Goal: Communication & Community: Participate in discussion

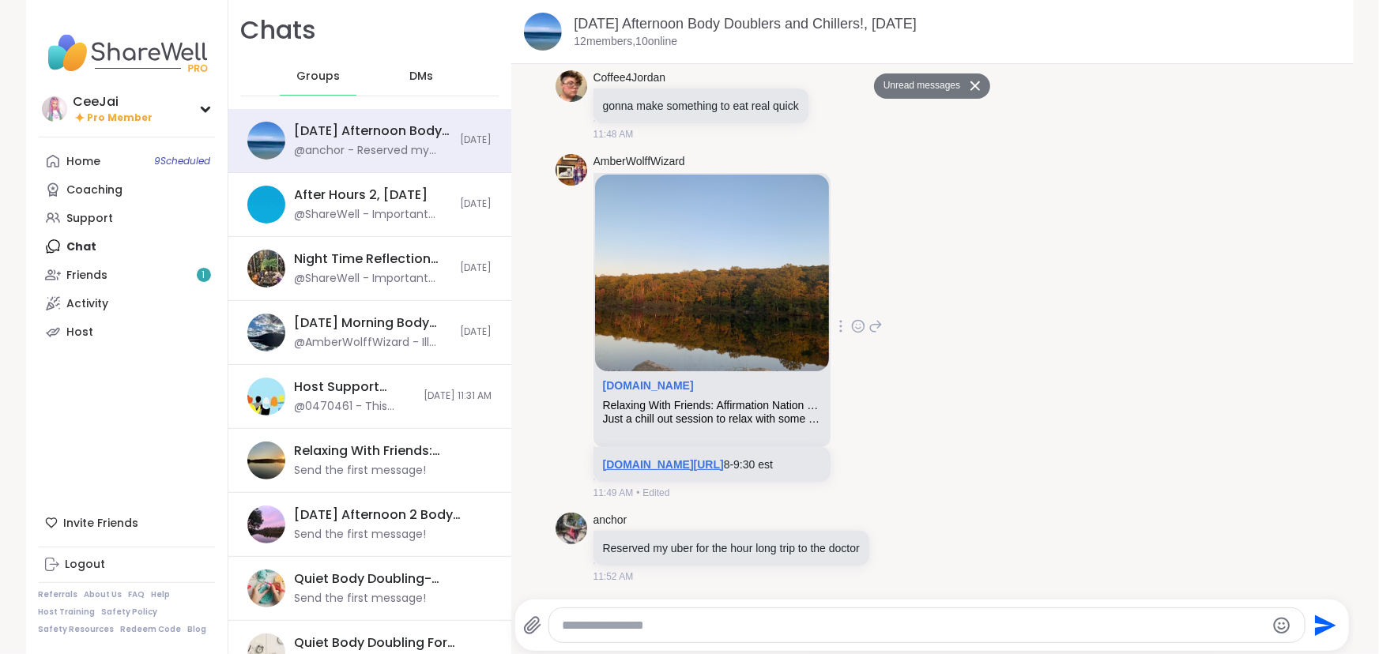
click at [698, 465] on link "[DOMAIN_NAME][URL]" at bounding box center [663, 464] width 121 height 13
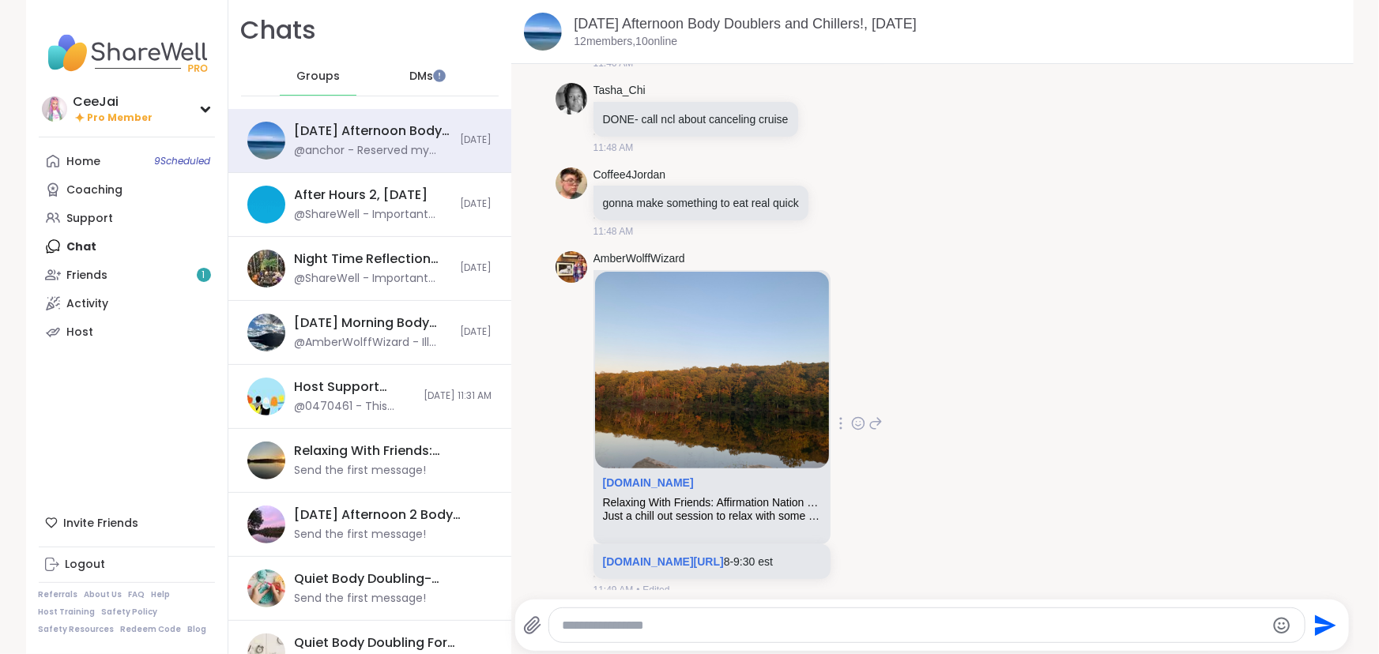
scroll to position [2488, 0]
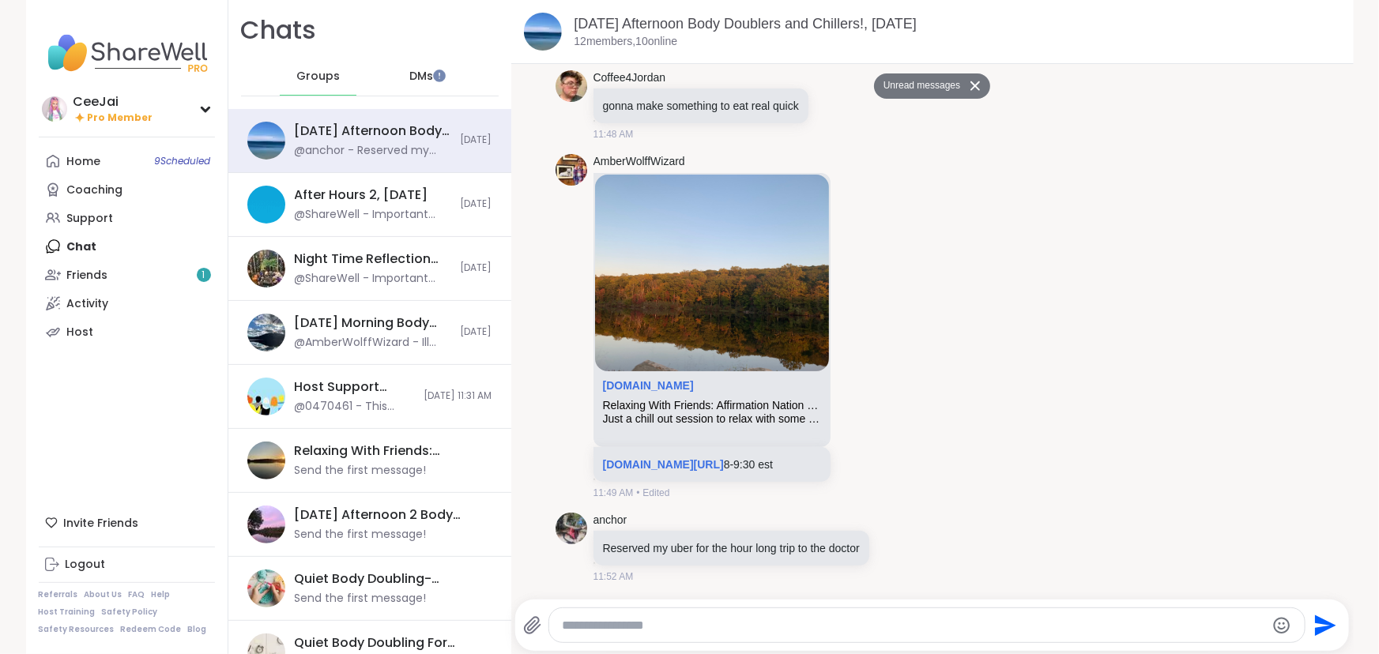
click at [575, 630] on textarea "Type your message" at bounding box center [913, 626] width 703 height 16
type textarea "**********"
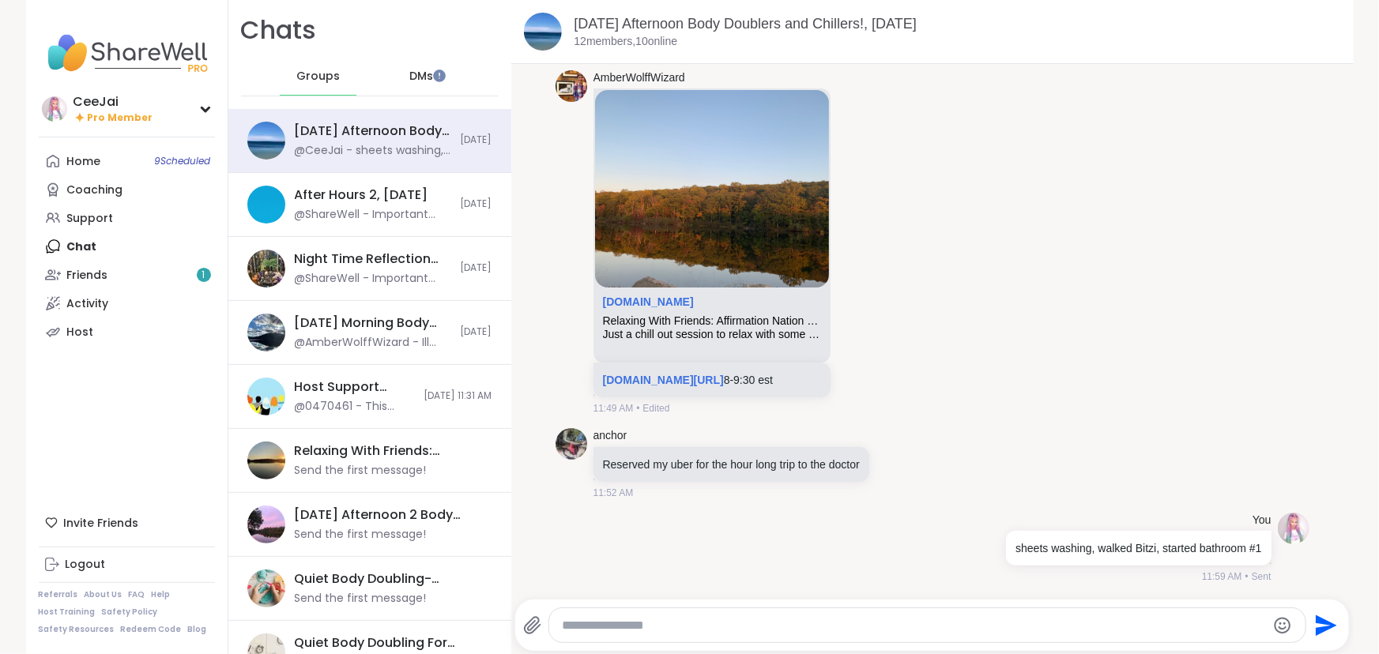
scroll to position [2534, 0]
click at [90, 161] on div "Home 9 Scheduled" at bounding box center [84, 162] width 34 height 16
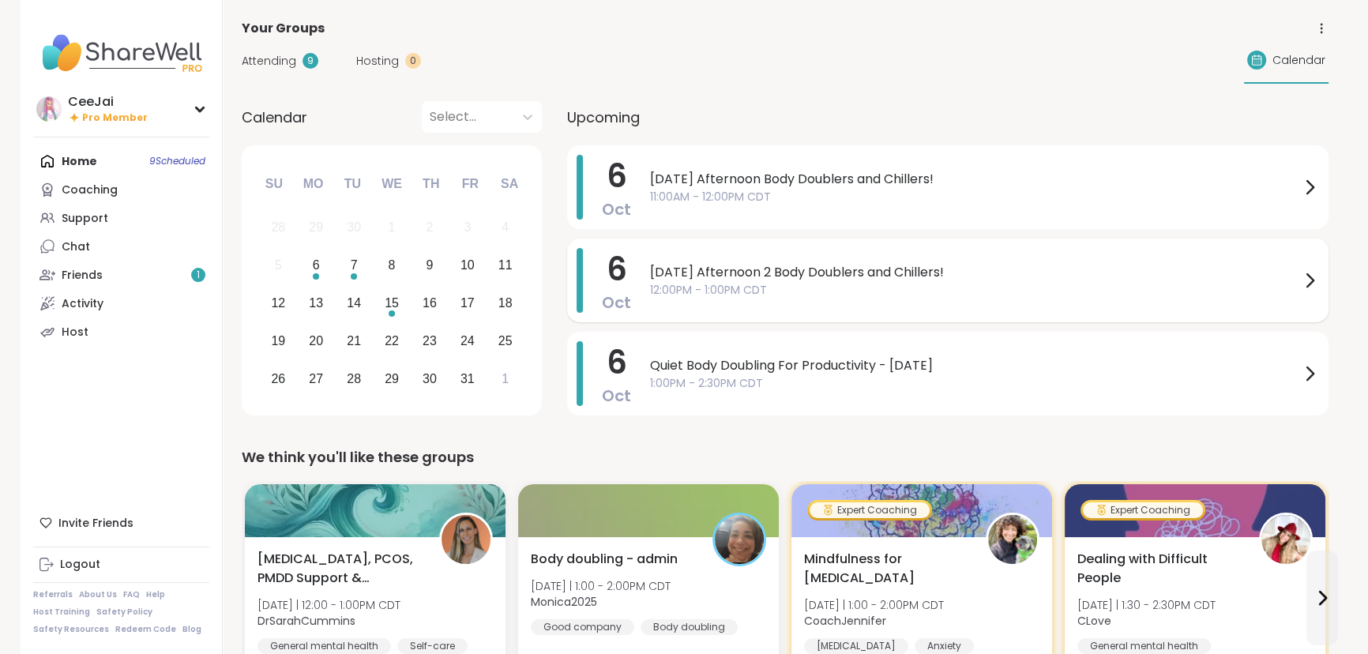
click at [829, 289] on span "12:00PM - 1:00PM CDT" at bounding box center [975, 290] width 650 height 17
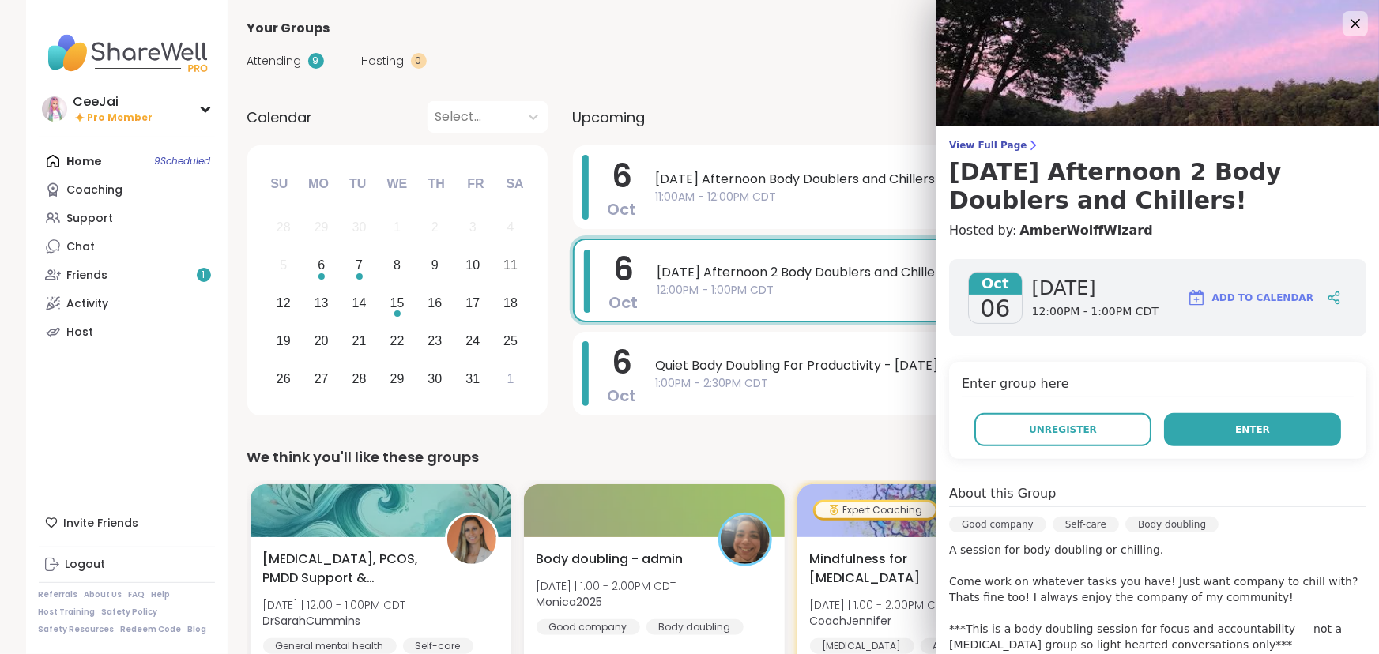
click at [1237, 427] on span "Enter" at bounding box center [1252, 430] width 35 height 14
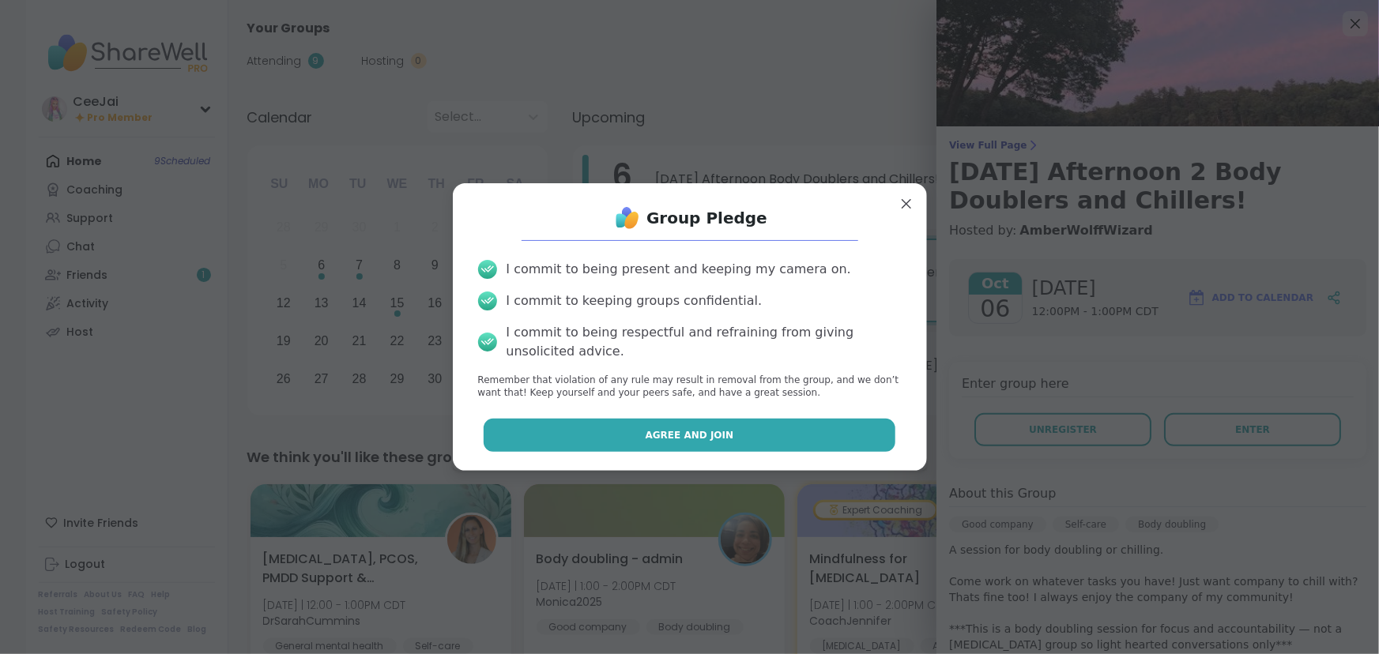
click at [711, 440] on span "Agree and Join" at bounding box center [689, 435] width 88 height 14
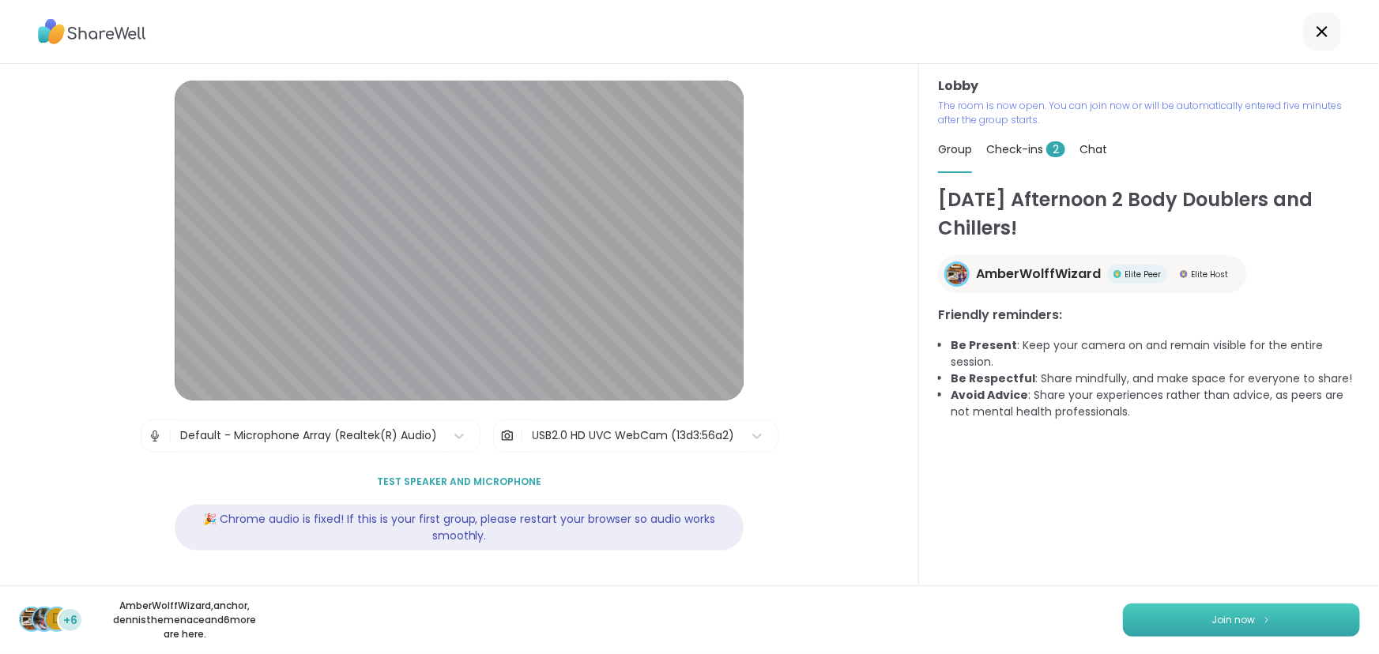
click at [1237, 615] on span "Join now" at bounding box center [1233, 620] width 43 height 14
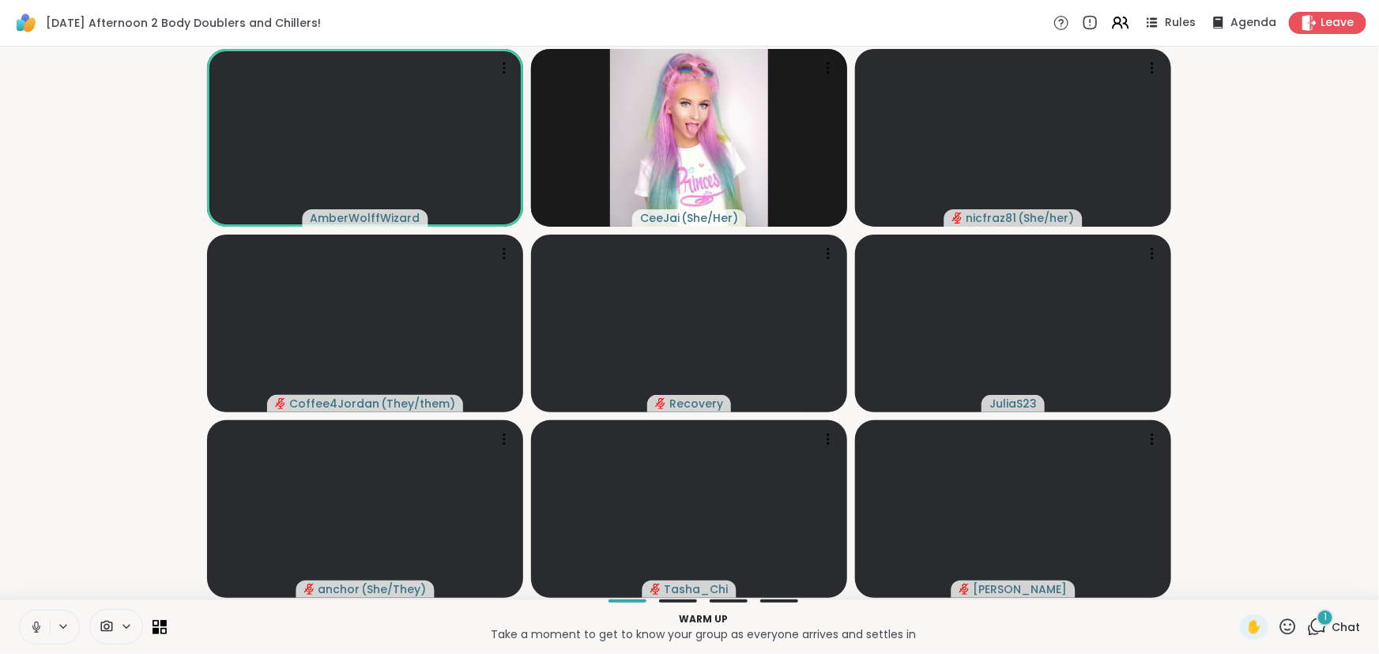
click at [32, 631] on icon at bounding box center [36, 627] width 14 height 14
click at [37, 624] on icon at bounding box center [36, 627] width 14 height 14
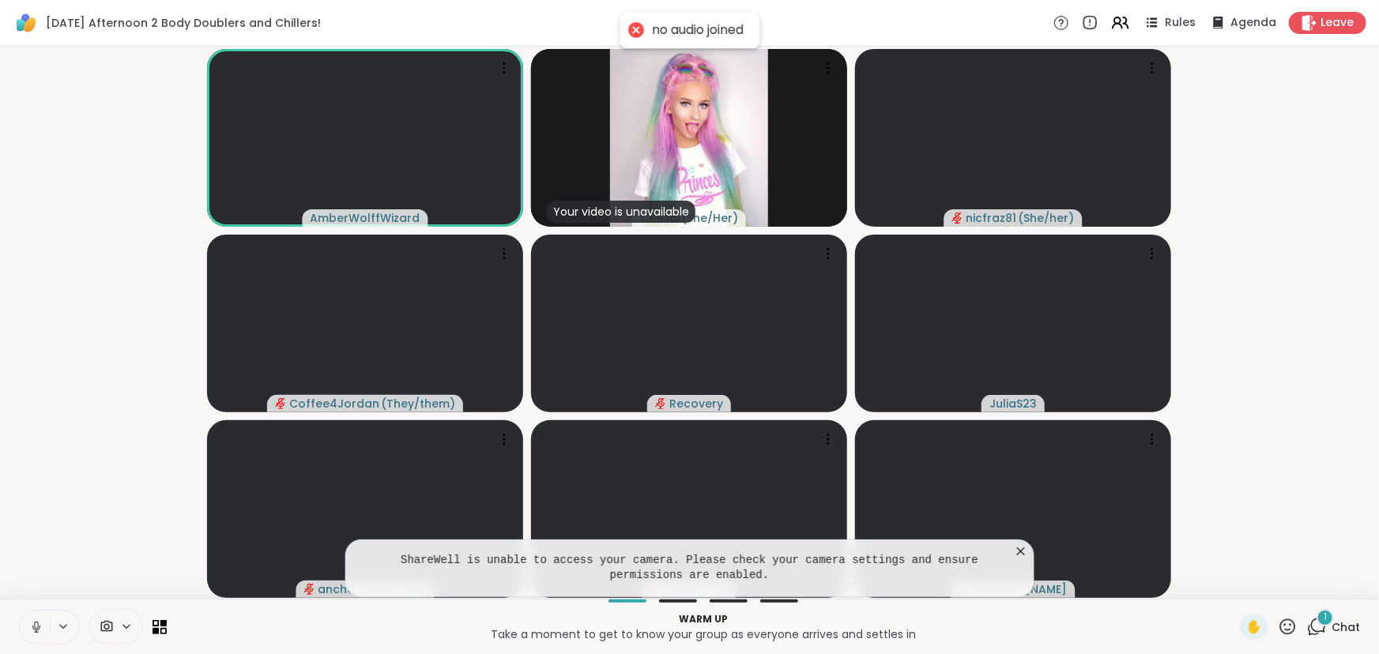
click at [66, 624] on icon at bounding box center [63, 626] width 13 height 13
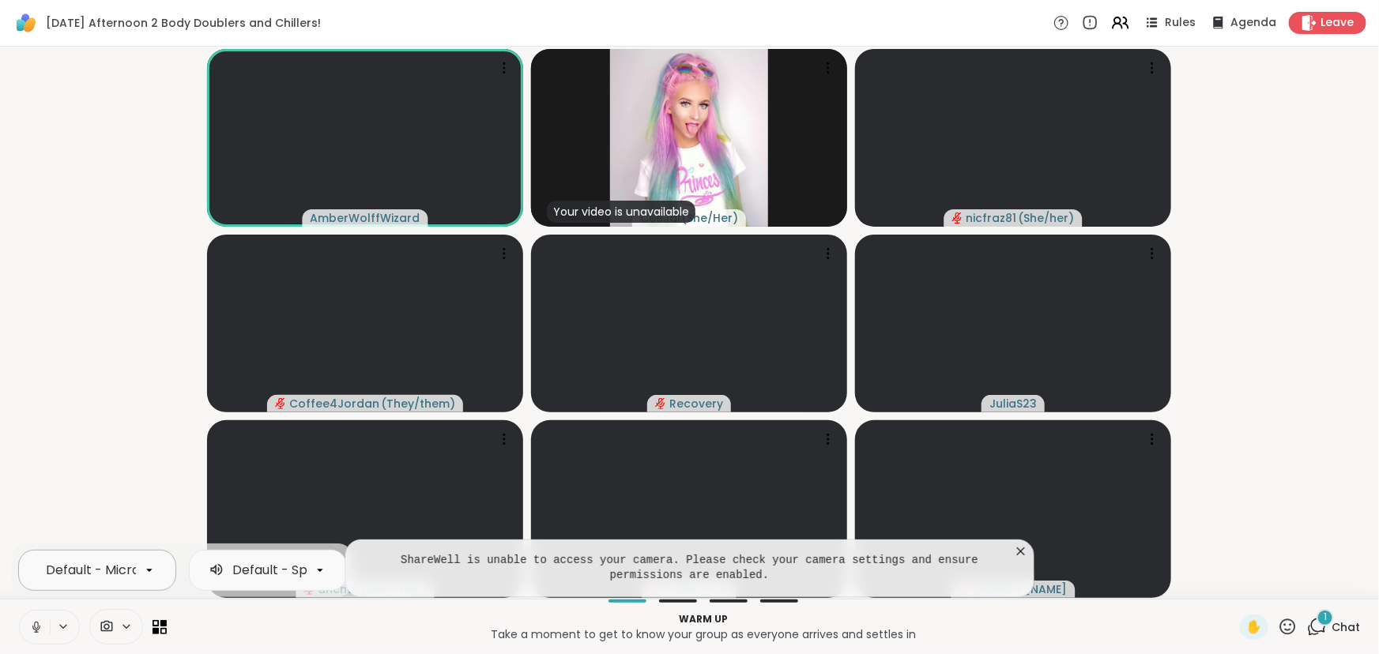
scroll to position [0, 175]
click at [113, 557] on div "Default - Microphone Array (Realtek(R) Audio)" at bounding box center [97, 570] width 158 height 41
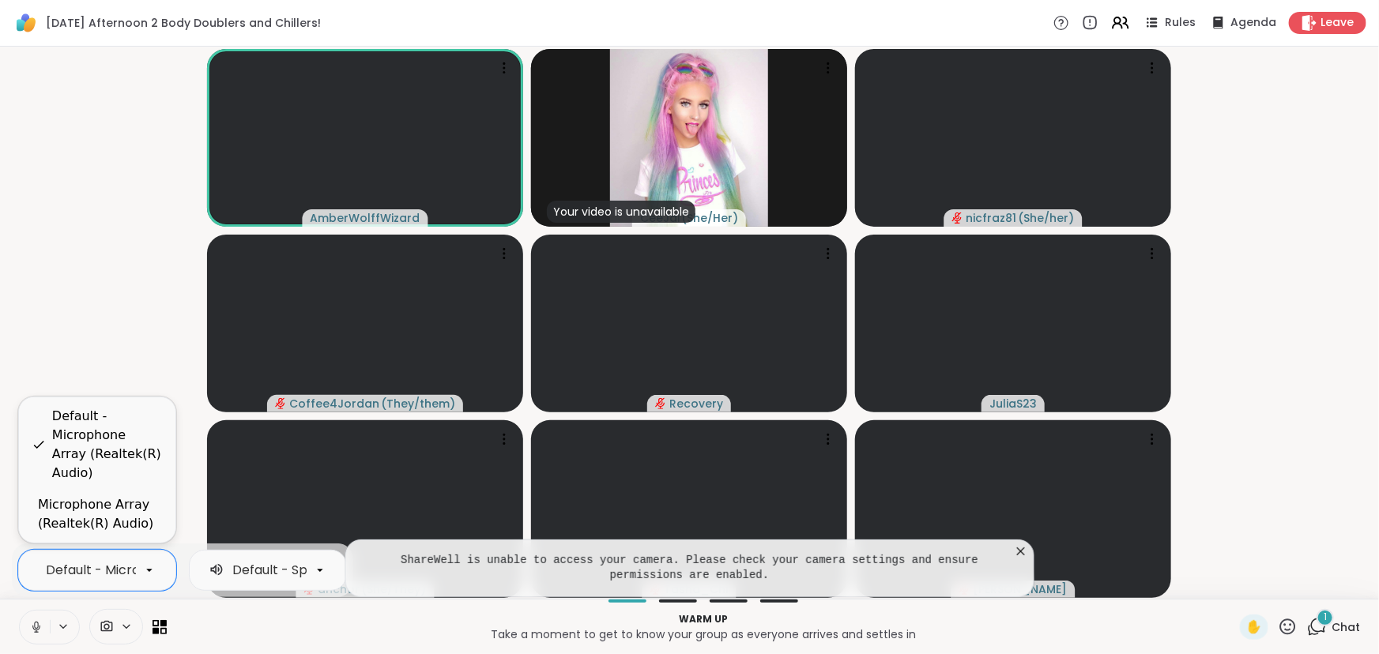
click at [134, 455] on div "Default - Microphone Array (Realtek(R) Audio)" at bounding box center [107, 445] width 111 height 76
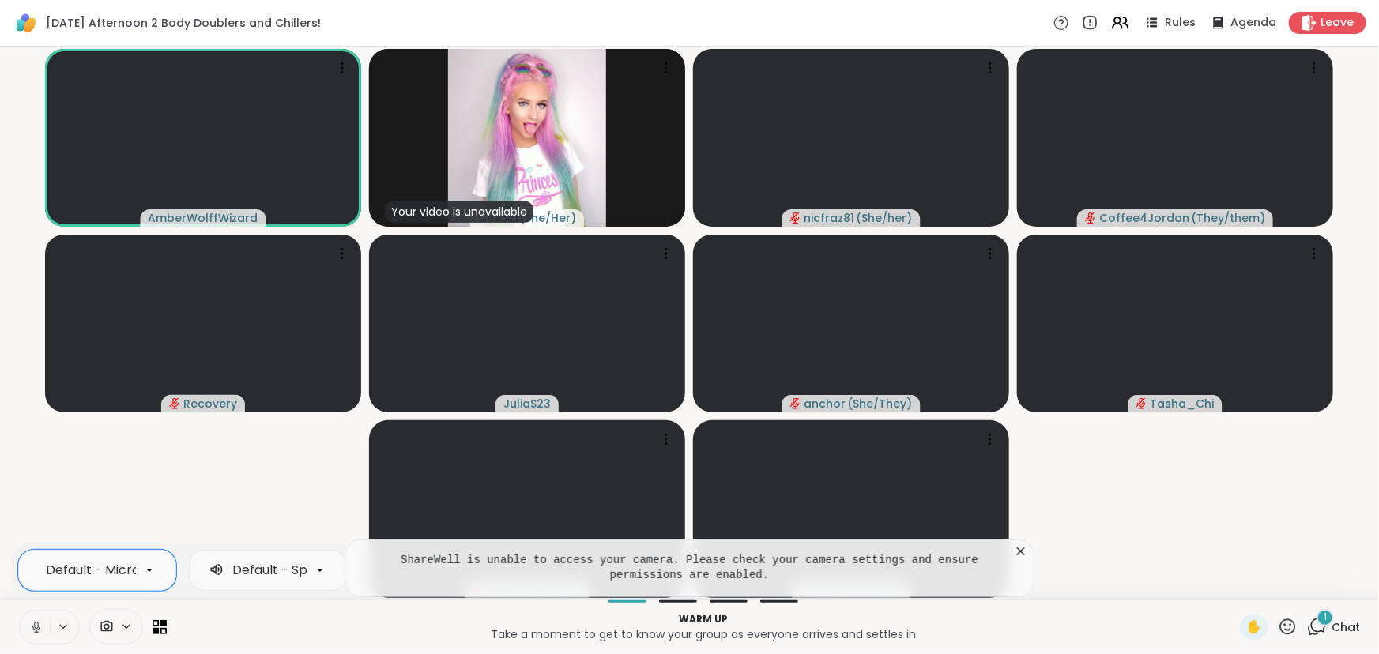
click at [35, 624] on icon at bounding box center [36, 627] width 14 height 14
click at [124, 626] on icon at bounding box center [126, 626] width 6 height 3
click at [126, 570] on div "USB2.0 HD UVC WebCam" at bounding box center [82, 570] width 155 height 19
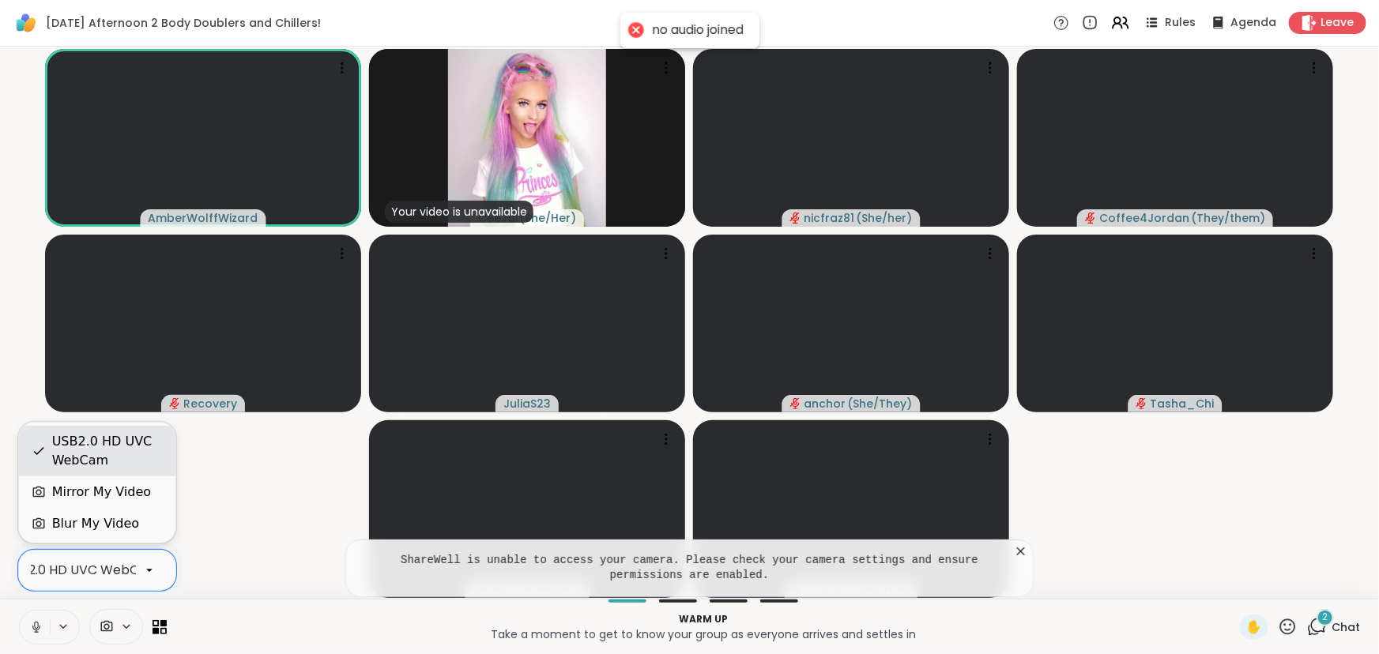
click at [130, 450] on div "USB2.0 HD UVC WebCam" at bounding box center [107, 451] width 111 height 38
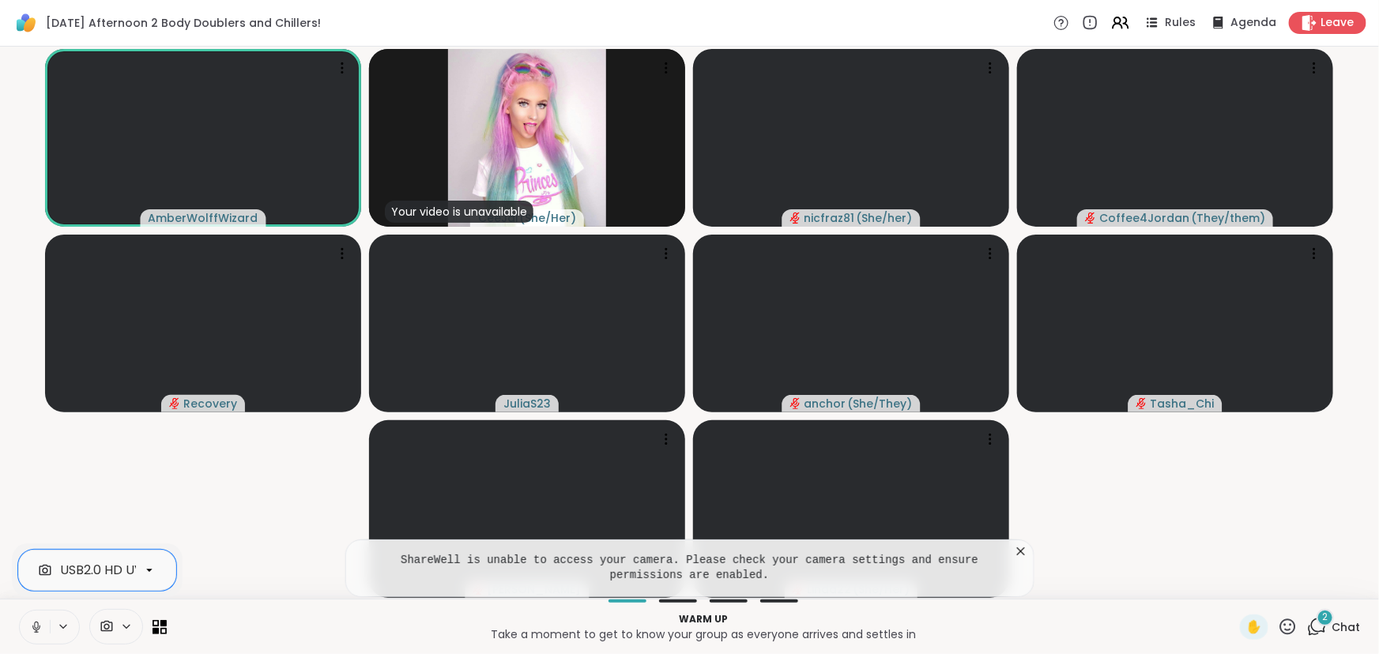
click at [1019, 551] on icon at bounding box center [1021, 552] width 16 height 16
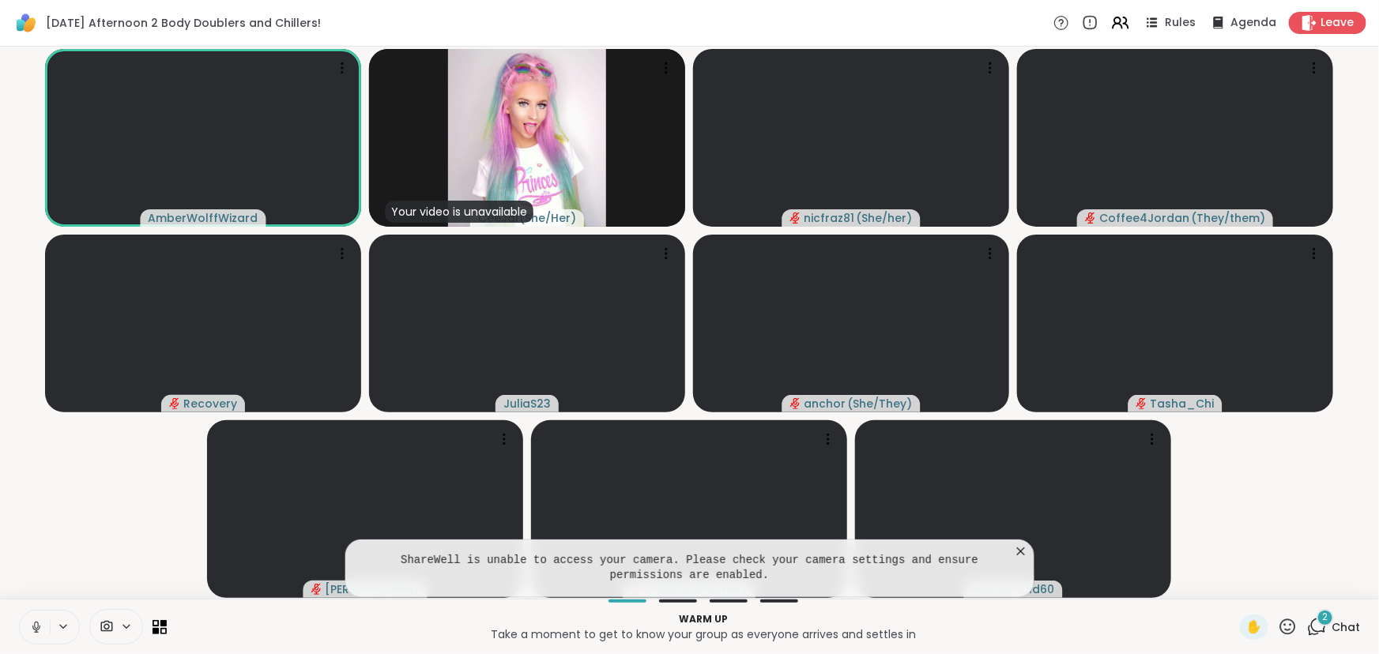
click at [125, 628] on icon at bounding box center [126, 626] width 13 height 13
click at [149, 568] on icon at bounding box center [149, 570] width 14 height 14
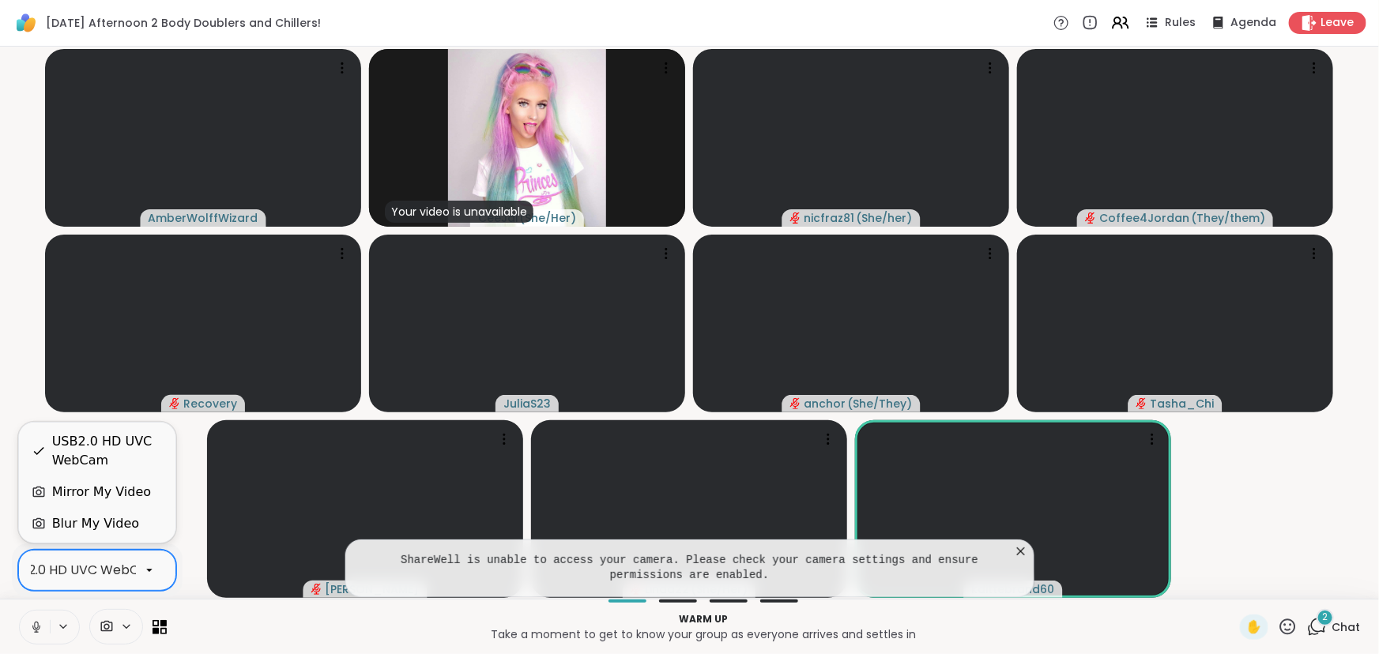
click at [118, 450] on div "USB2.0 HD UVC WebCam" at bounding box center [107, 451] width 111 height 38
click at [36, 624] on icon at bounding box center [36, 627] width 14 height 14
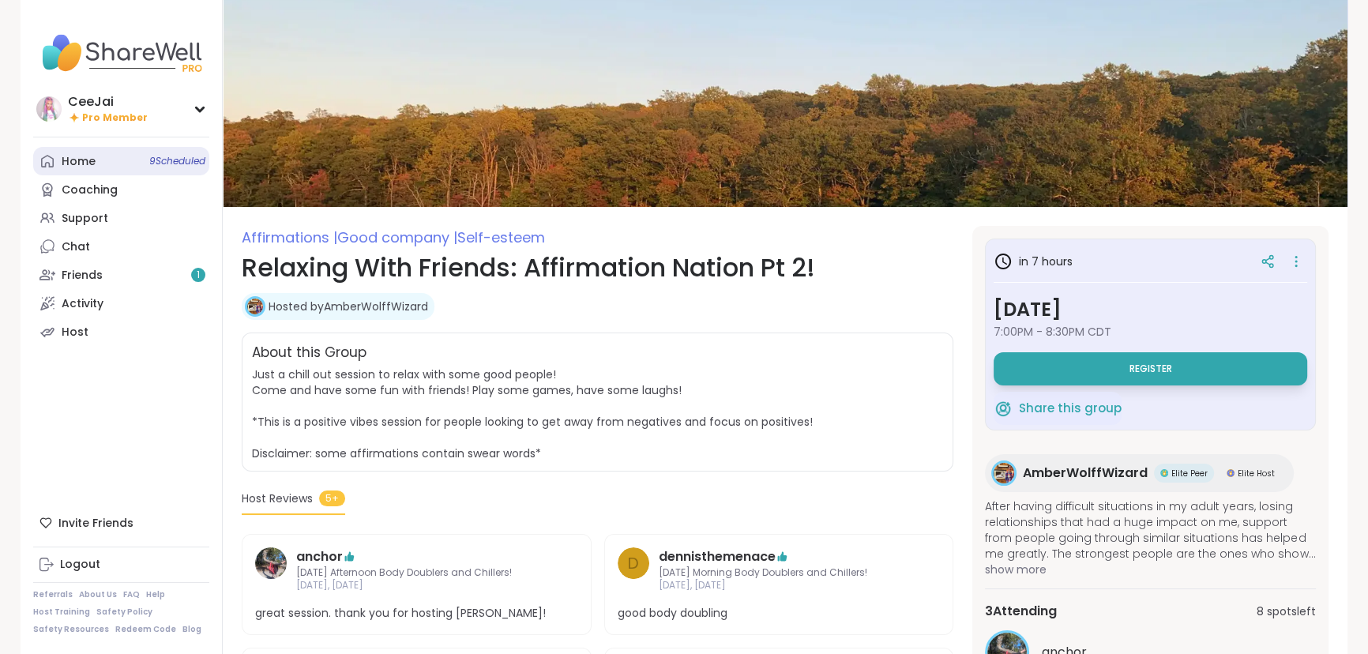
click at [94, 166] on div "Home 9 Scheduled" at bounding box center [79, 162] width 34 height 16
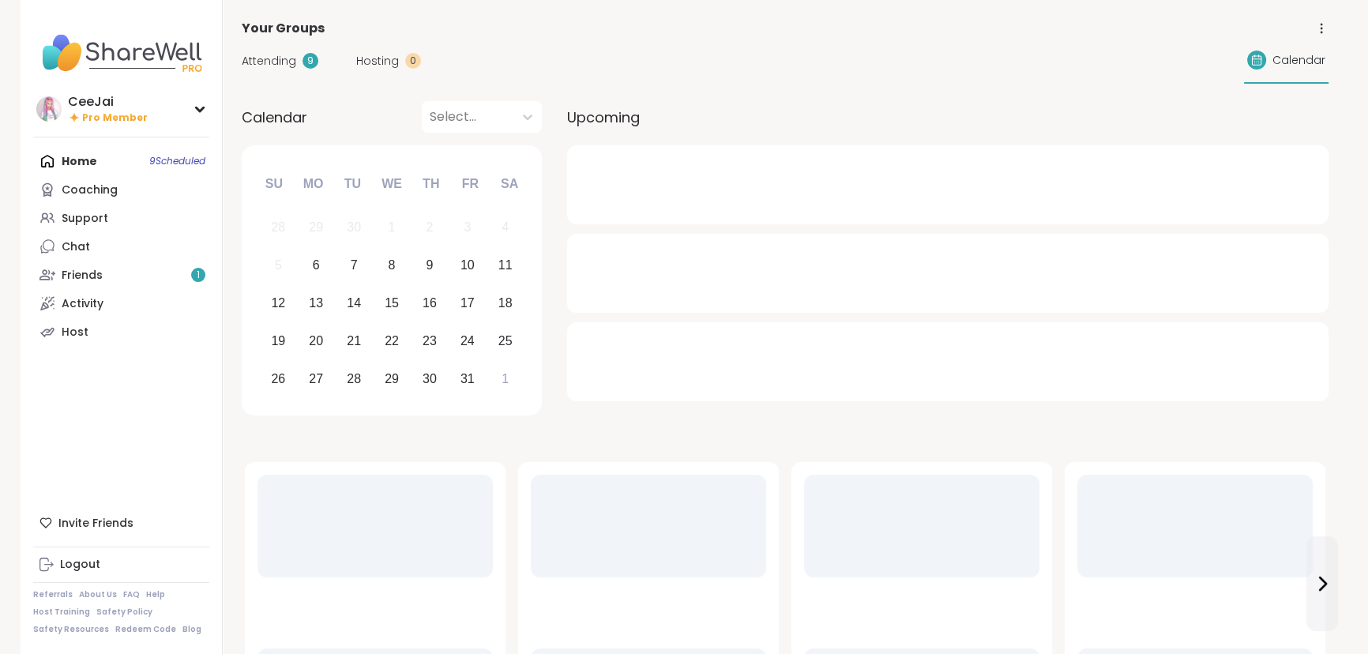
click at [270, 62] on span "Attending" at bounding box center [269, 61] width 55 height 17
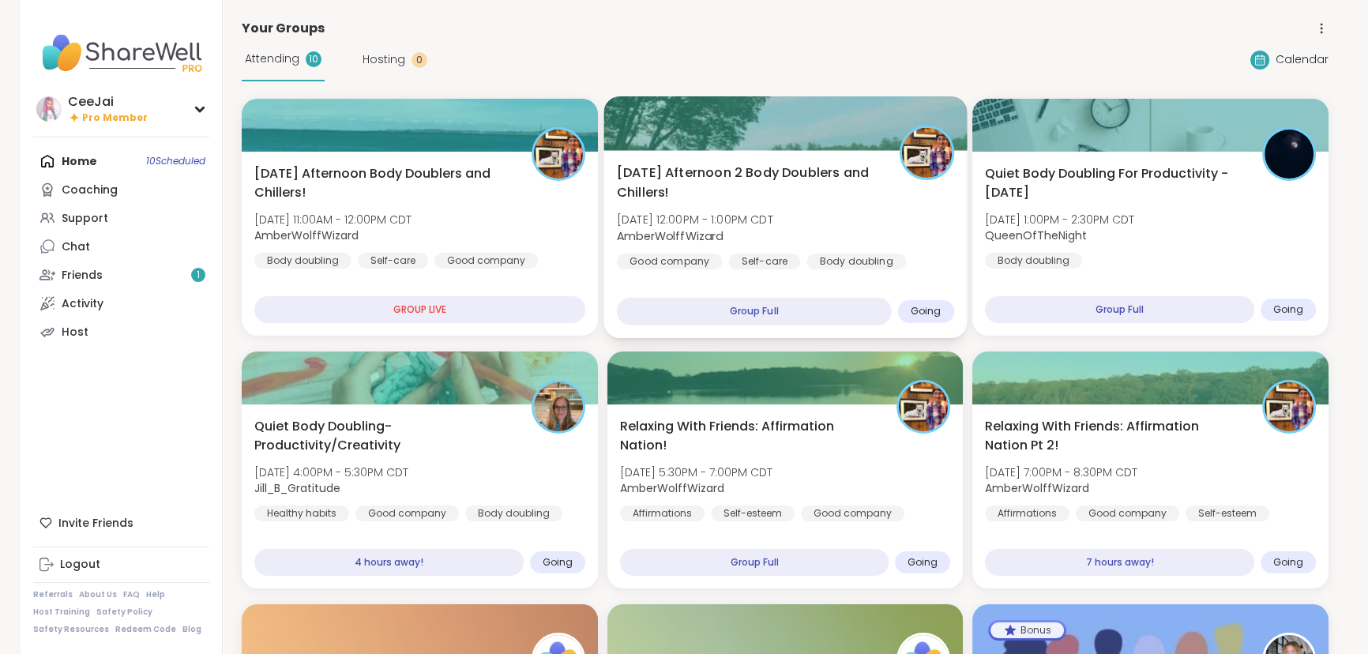
click at [741, 241] on span "AmberWolffWizard" at bounding box center [694, 236] width 156 height 16
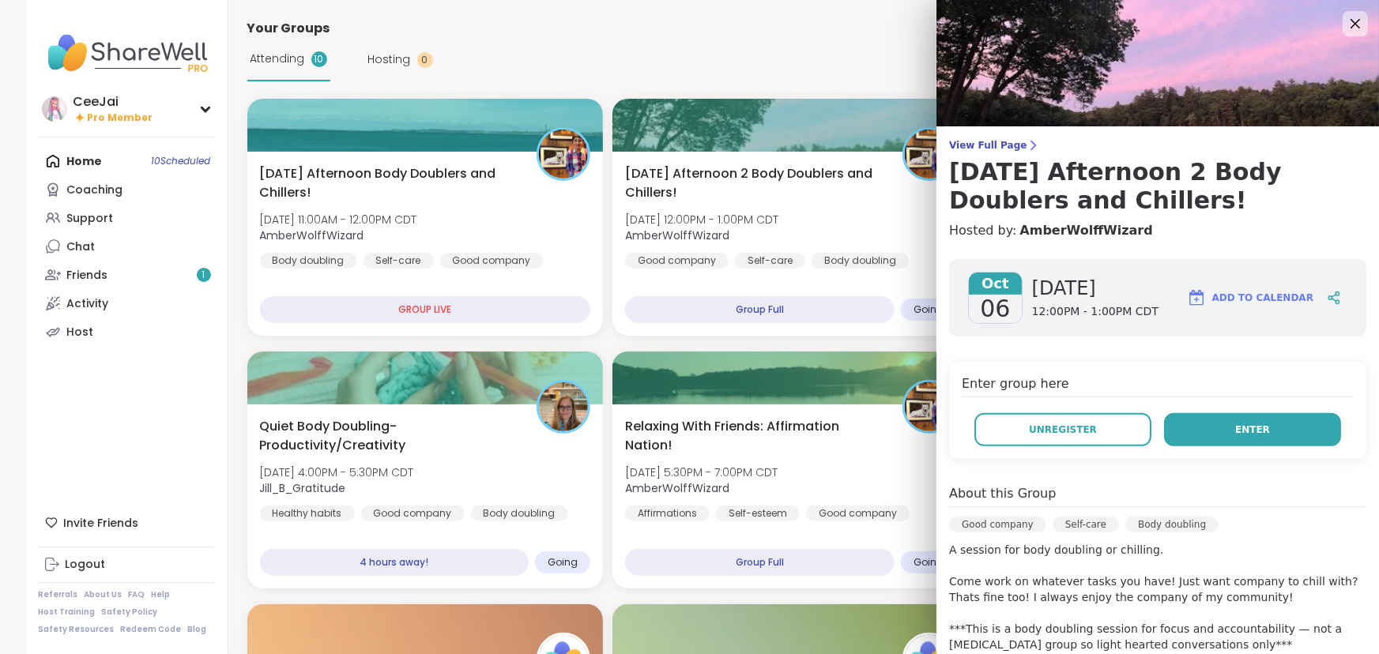
click at [1238, 427] on span "Enter" at bounding box center [1252, 430] width 35 height 14
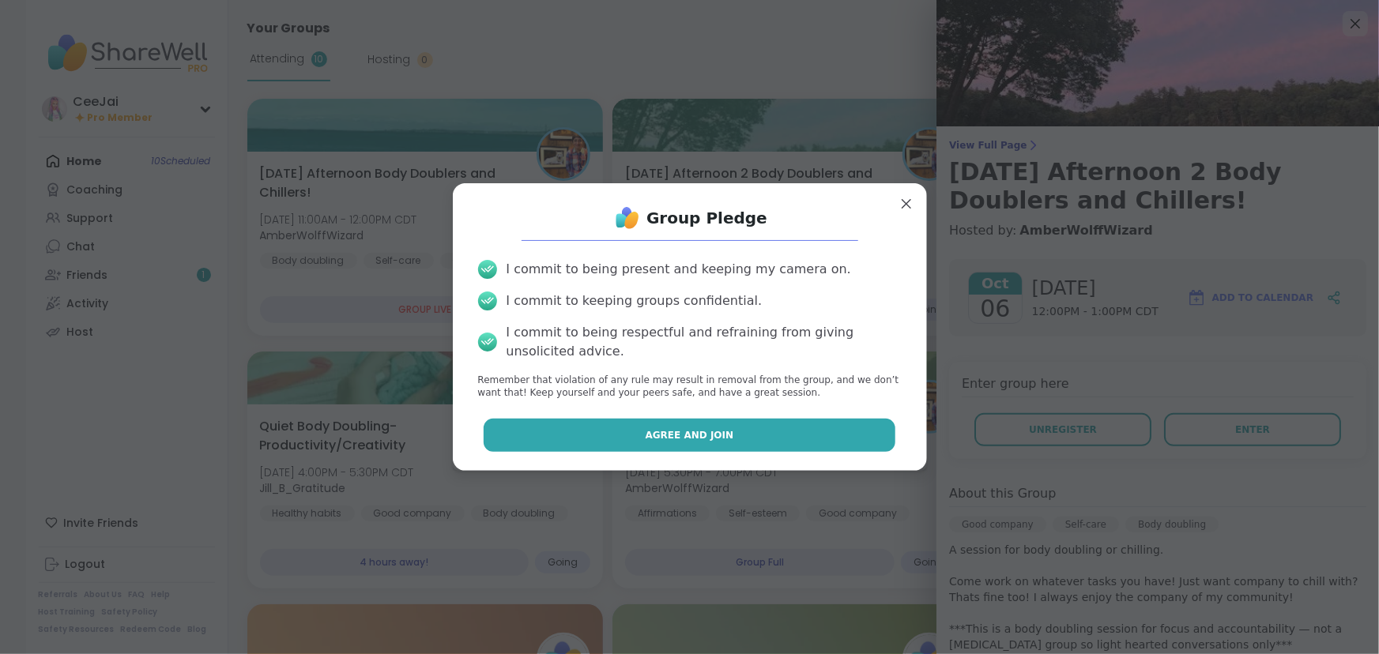
click at [676, 438] on span "Agree and Join" at bounding box center [689, 435] width 88 height 14
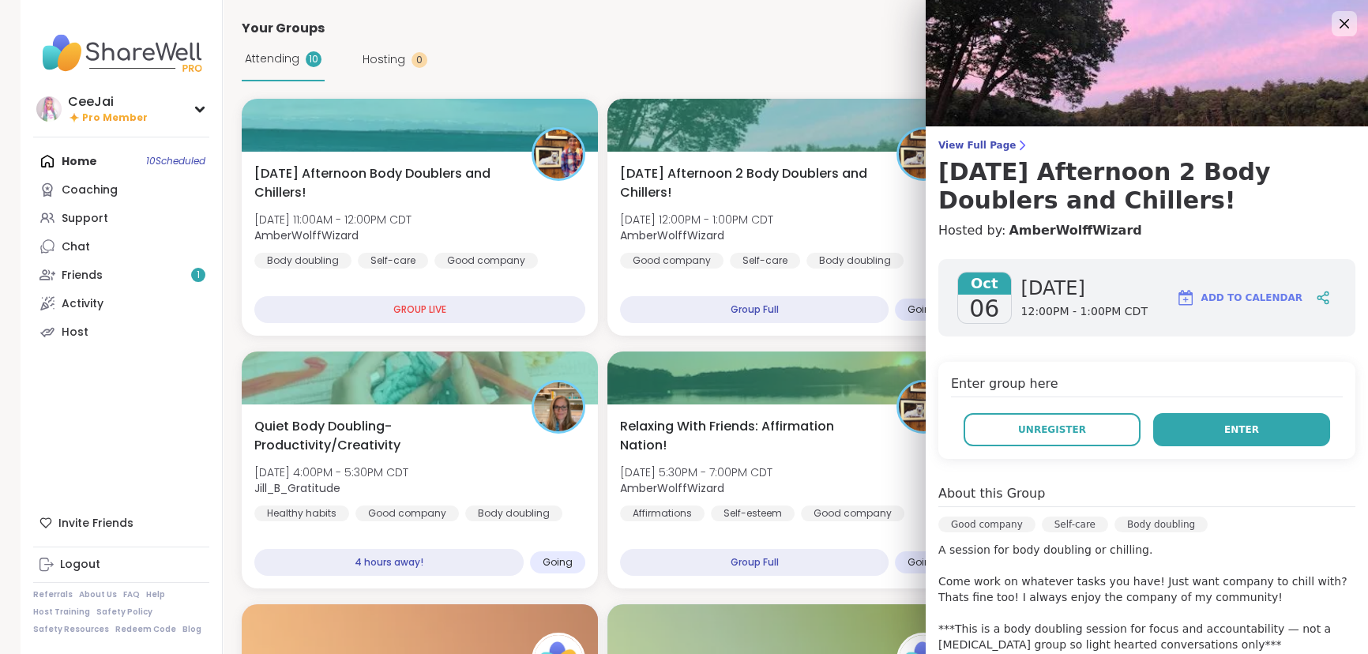
click at [1224, 431] on span "Enter" at bounding box center [1241, 430] width 35 height 14
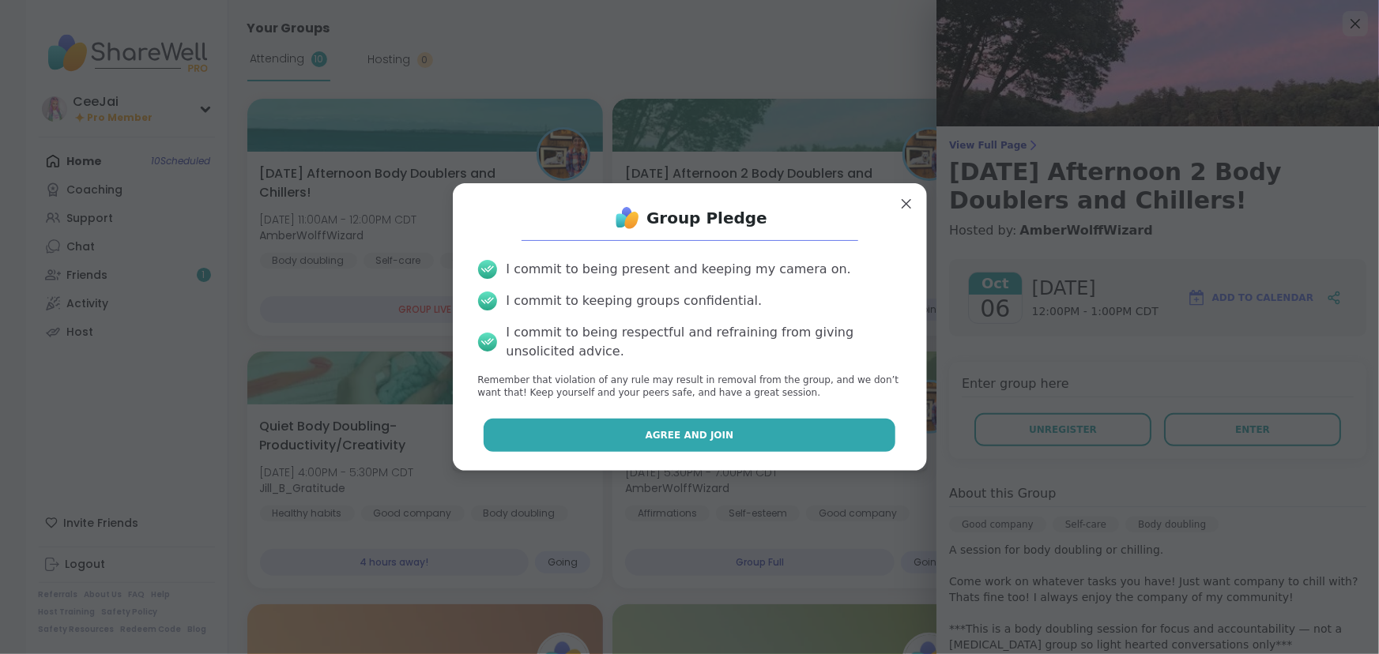
click at [726, 428] on button "Agree and Join" at bounding box center [689, 435] width 412 height 33
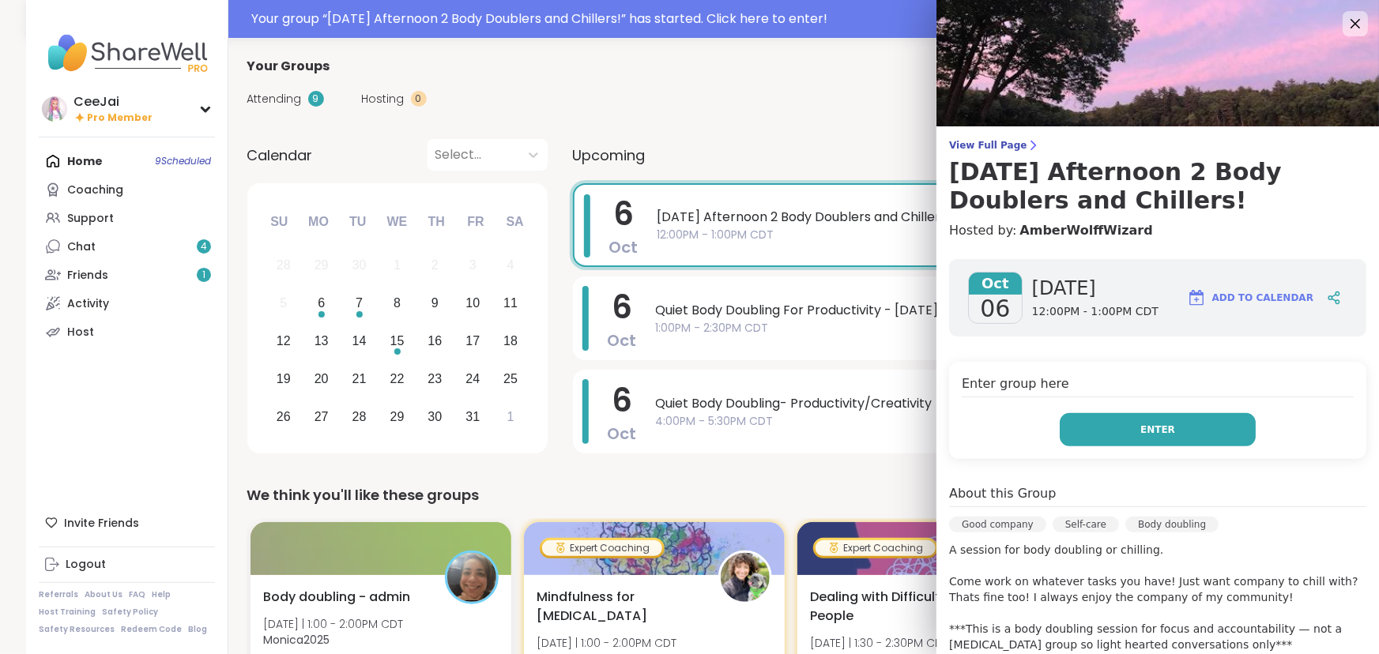
click at [1146, 421] on button "Enter" at bounding box center [1157, 429] width 196 height 33
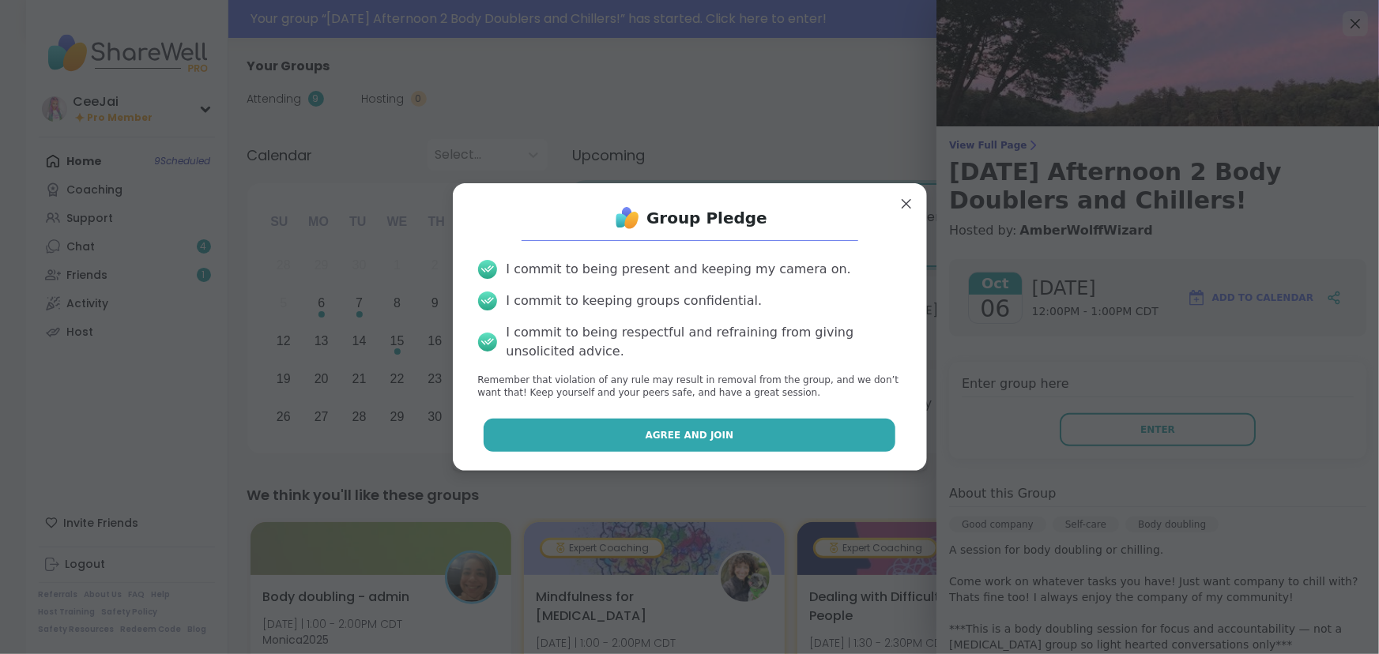
click at [671, 434] on span "Agree and Join" at bounding box center [689, 435] width 88 height 14
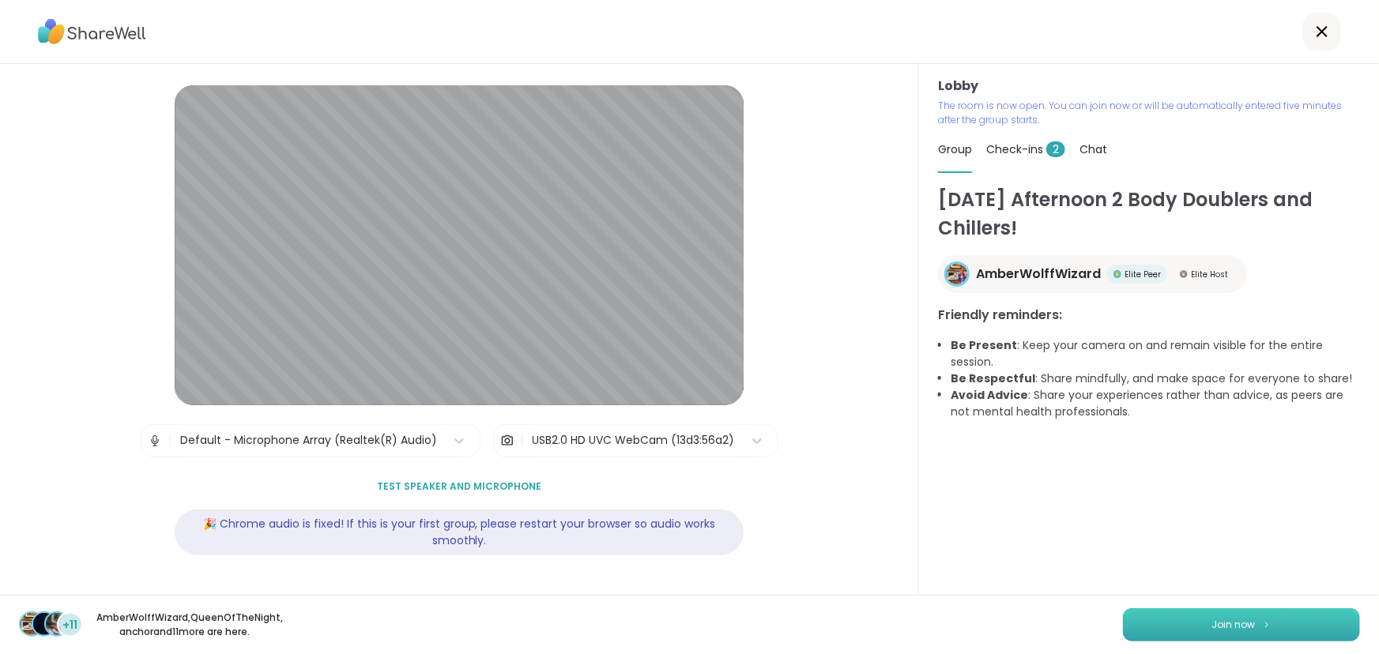
click at [1224, 618] on span "Join now" at bounding box center [1233, 625] width 43 height 14
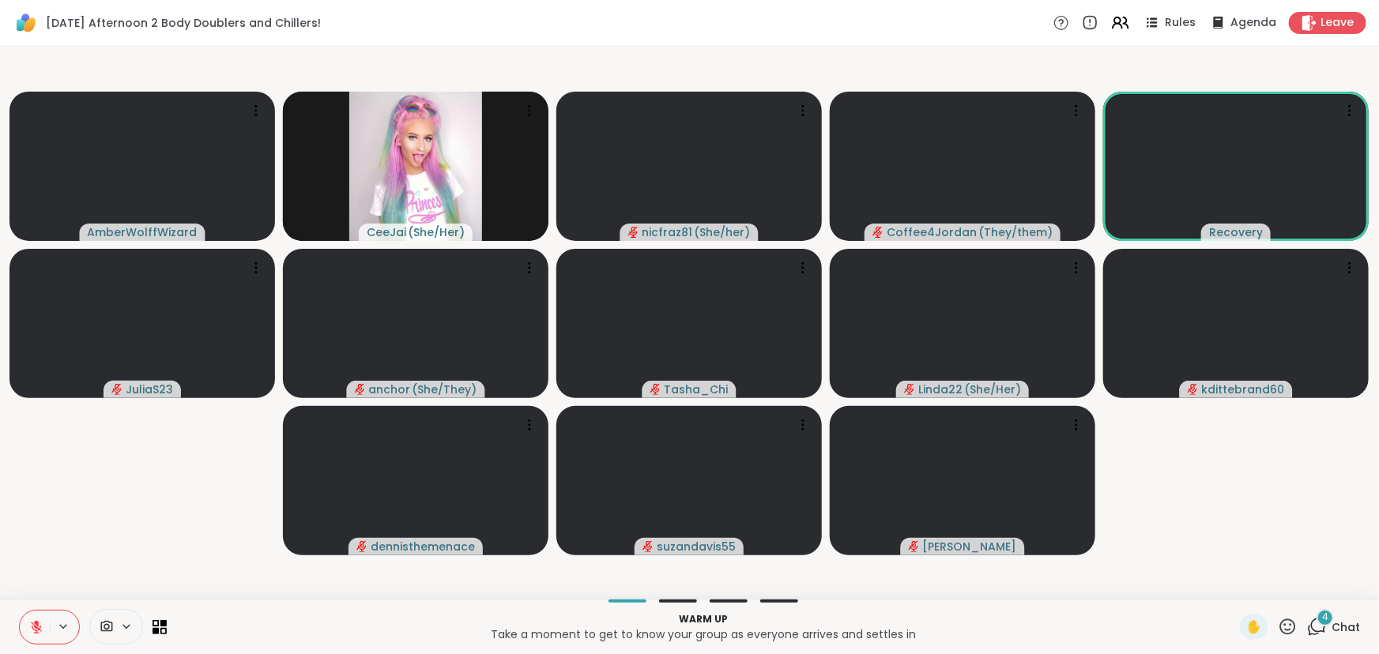
click at [32, 620] on icon at bounding box center [36, 627] width 14 height 14
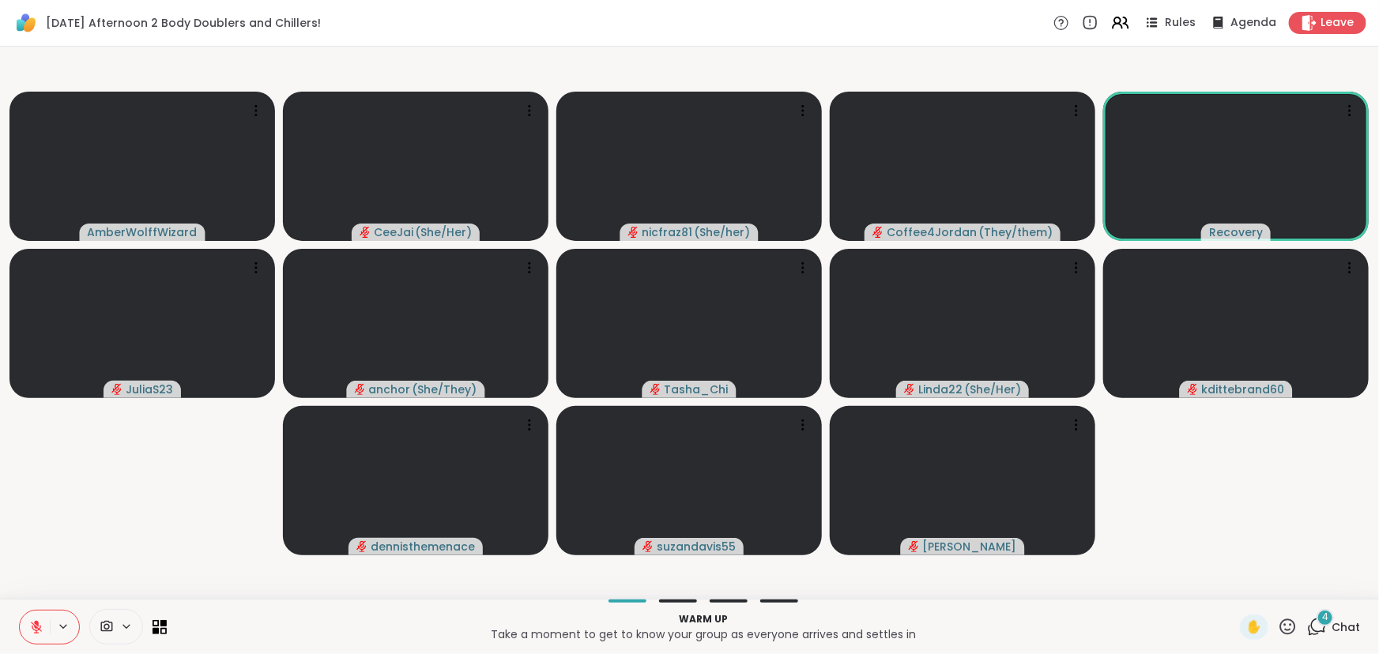
click at [62, 630] on icon at bounding box center [63, 626] width 13 height 13
click at [81, 570] on div "Default - Microphone Array (Realtek(R) Audio)" at bounding box center [16, 570] width 292 height 19
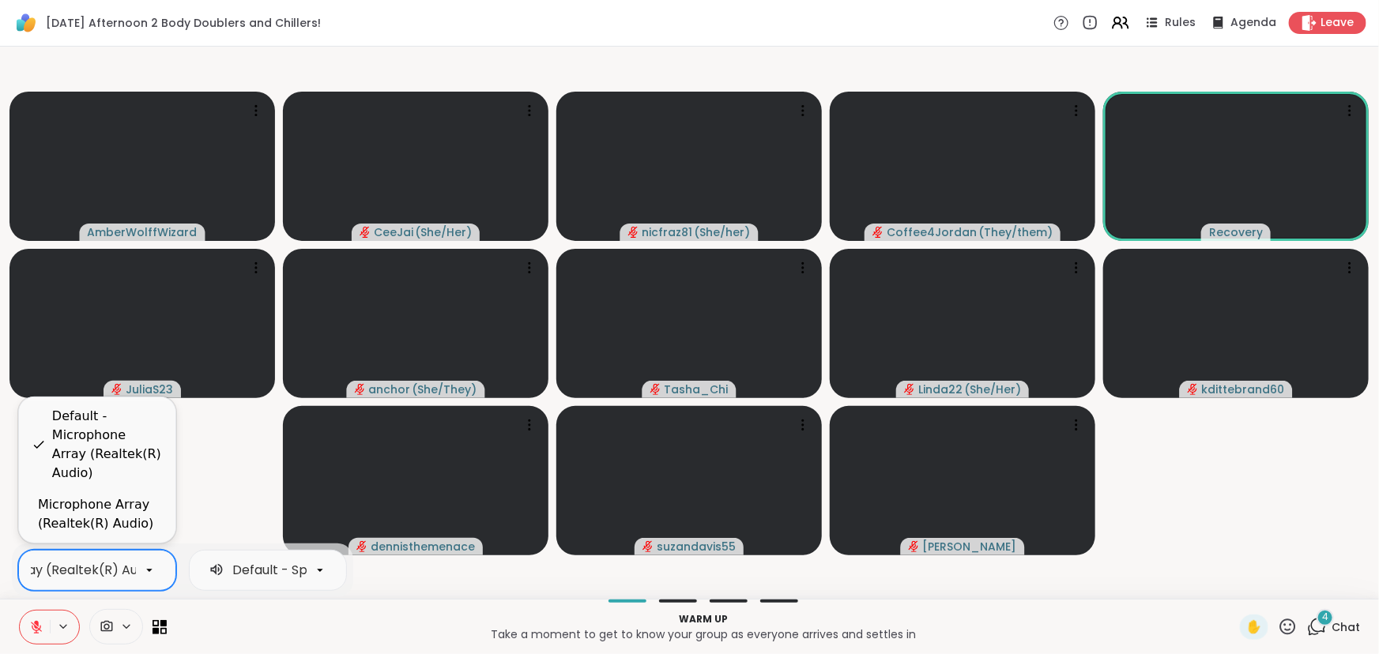
click at [94, 446] on div "Default - Microphone Array (Realtek(R) Audio)" at bounding box center [107, 445] width 111 height 76
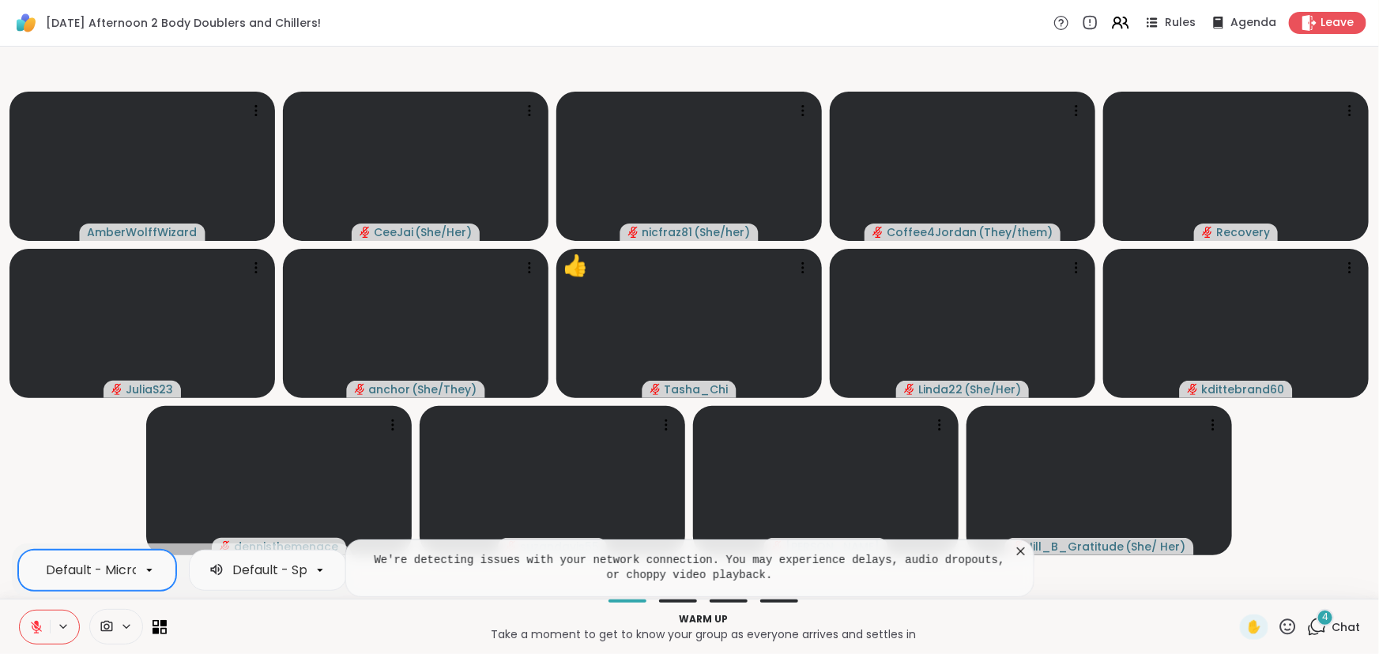
click at [1015, 550] on icon at bounding box center [1021, 552] width 16 height 16
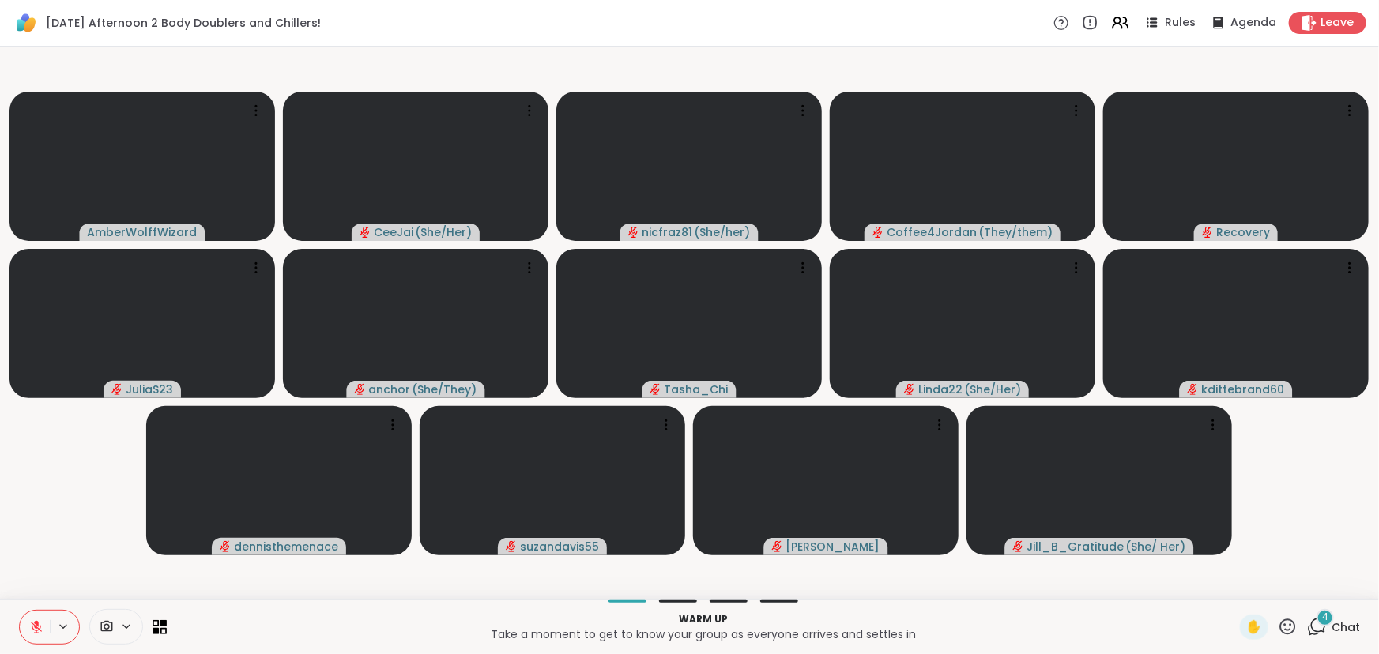
click at [1339, 625] on span "Chat" at bounding box center [1345, 627] width 28 height 16
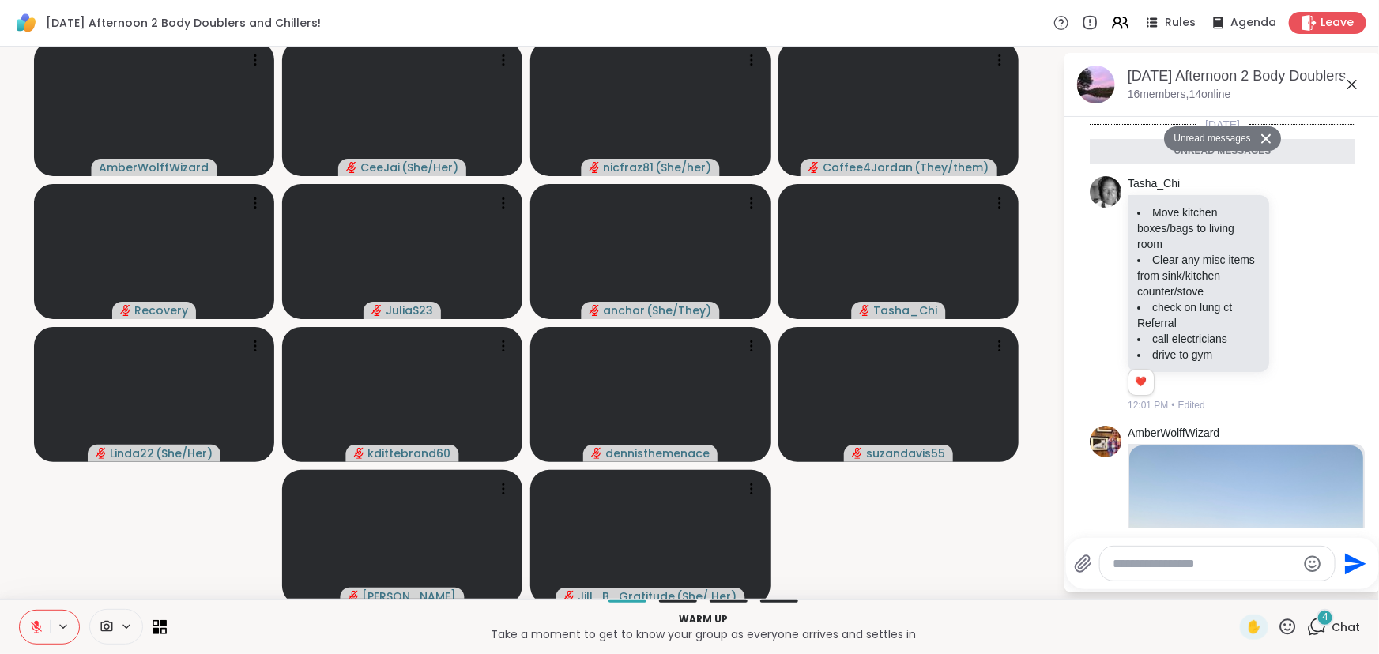
scroll to position [540, 0]
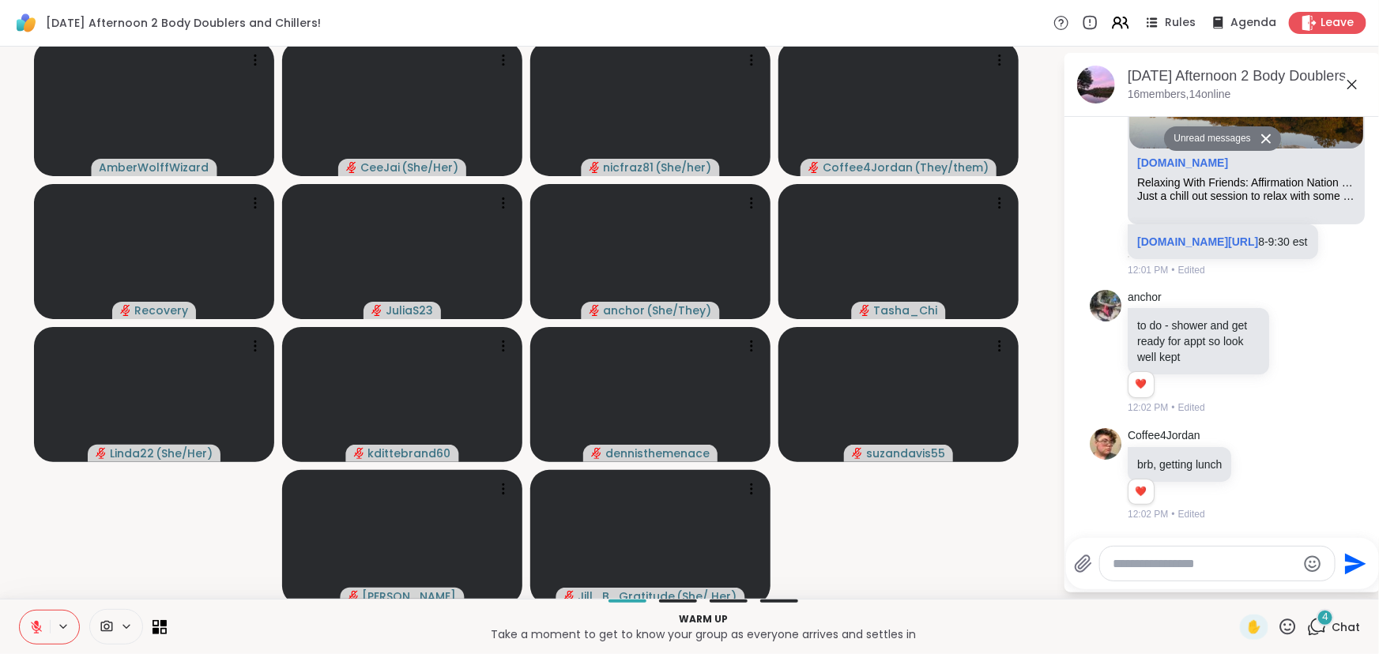
click at [62, 522] on video-player-container "AmberWolffWizard CeeJai ( She/Her ) nicfraz81 ( She/her ) Coffee4Jordan ( They/…" at bounding box center [531, 323] width 1044 height 540
click at [1167, 561] on textarea "Type your message" at bounding box center [1204, 564] width 184 height 16
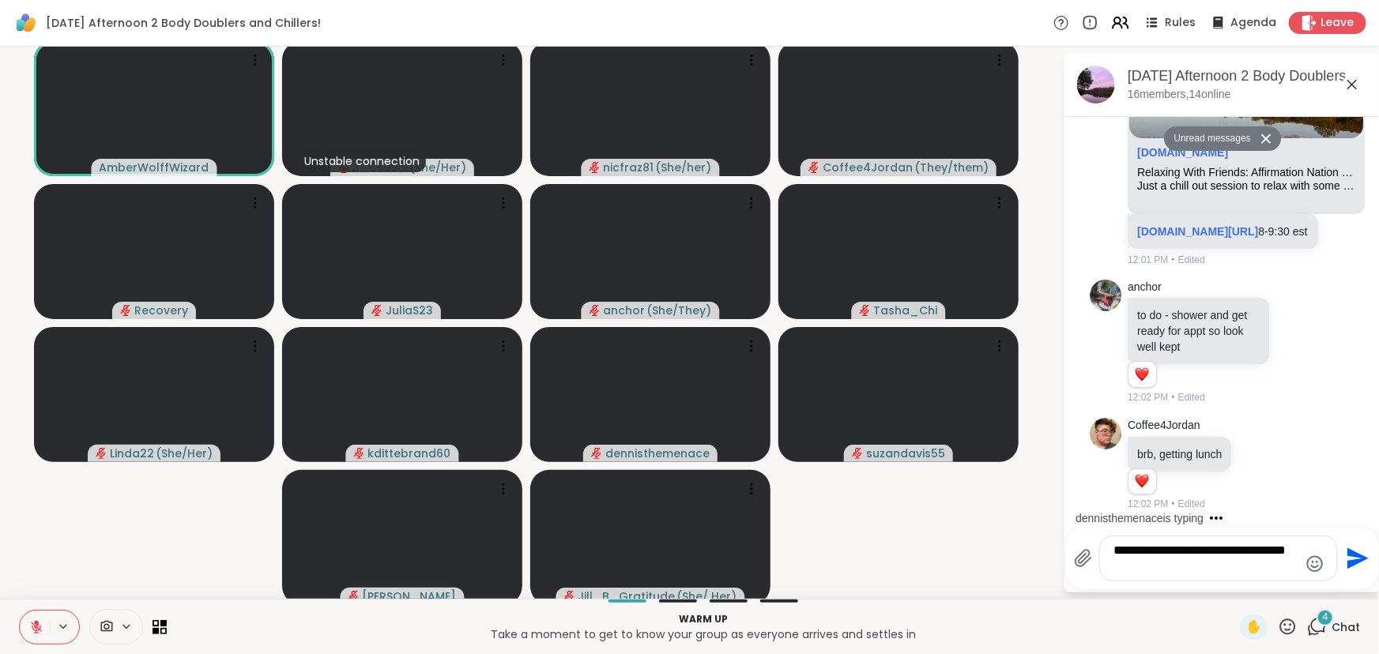
type textarea "**********"
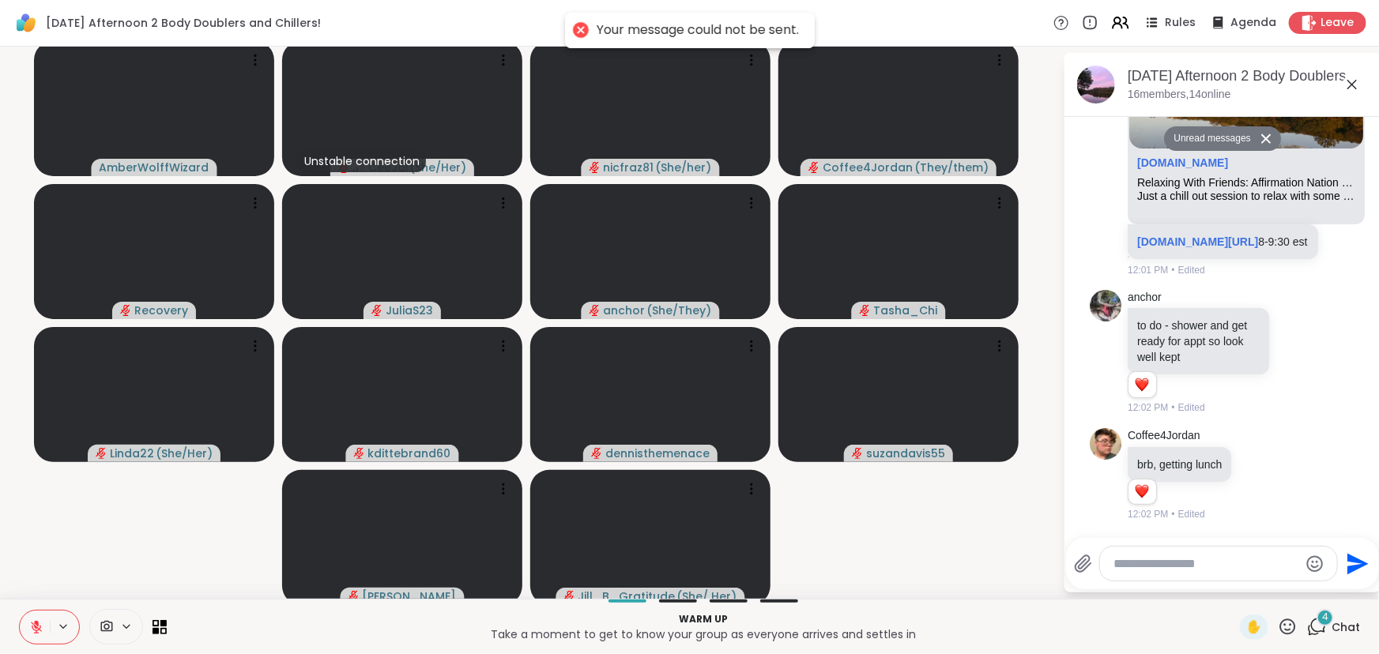
click at [143, 558] on video-player-container "AmberWolffWizard Unstable connection CeeJai ( She/Her ) nicfraz81 ( She/her ) C…" at bounding box center [531, 323] width 1044 height 540
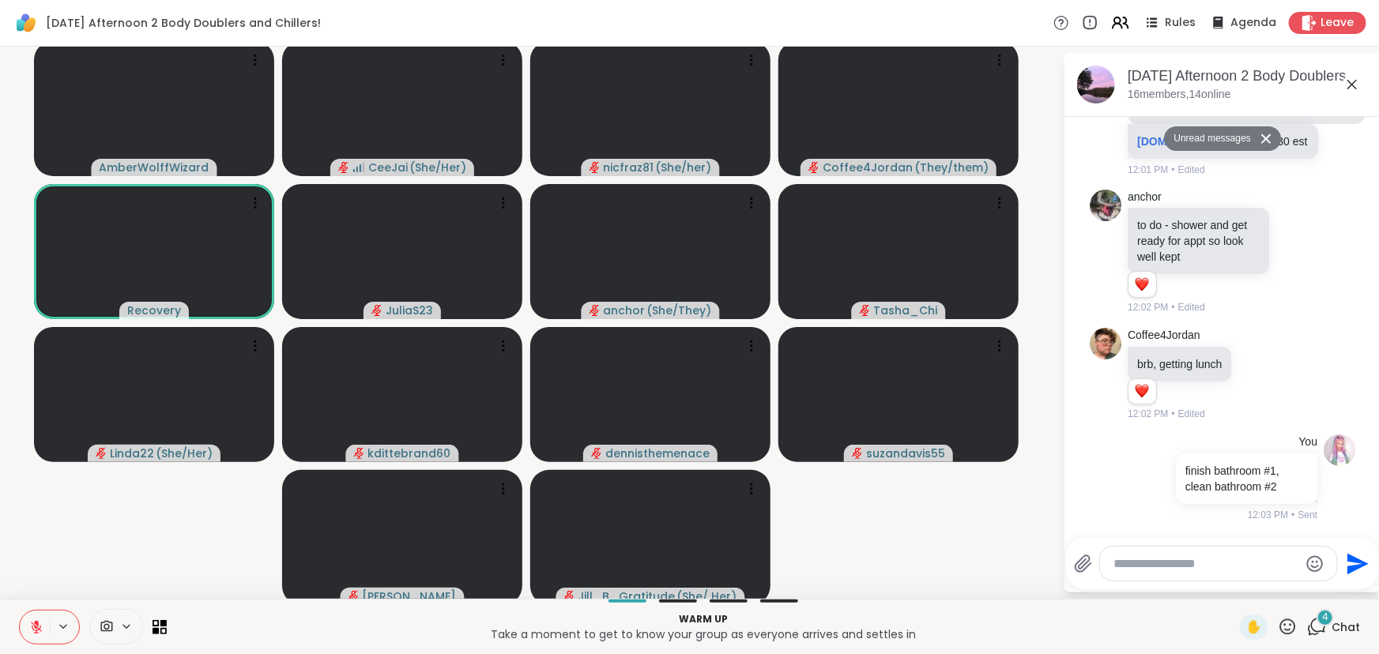
click at [962, 583] on video-player-container "AmberWolffWizard CeeJai ( She/Her ) nicfraz81 ( She/her ) Coffee4Jordan ( They/…" at bounding box center [531, 323] width 1044 height 540
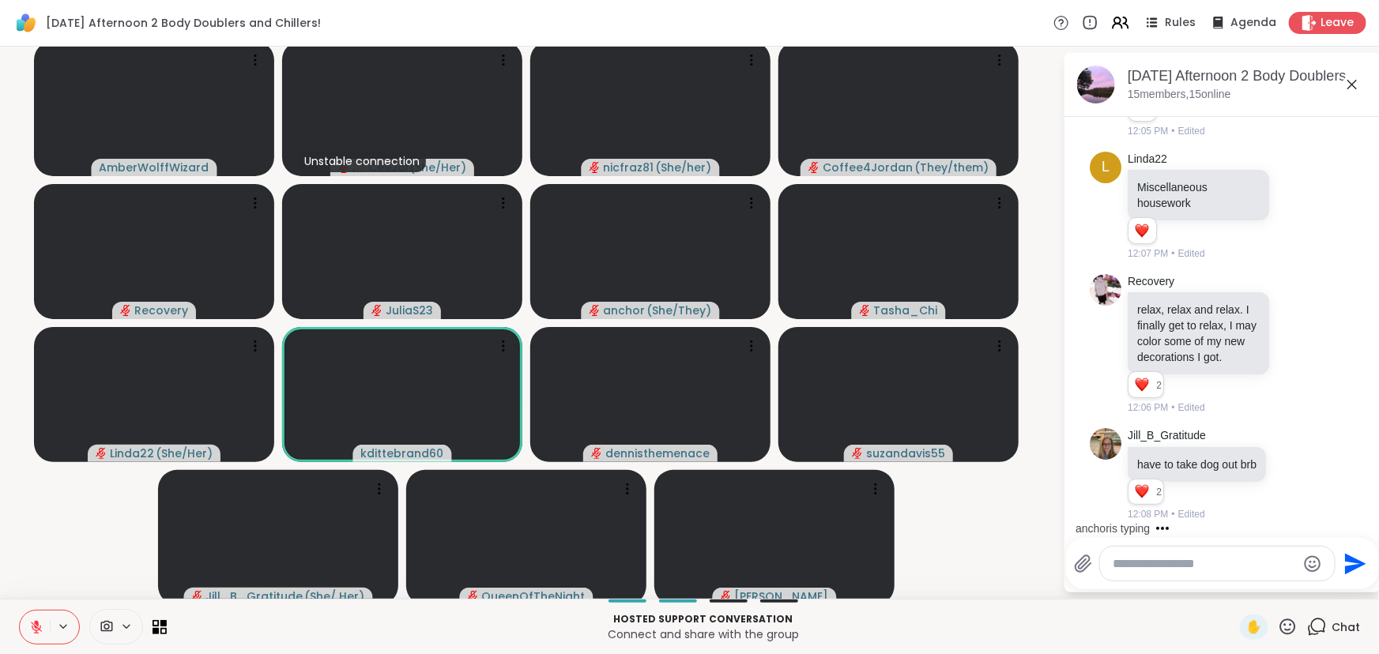
scroll to position [1762, 0]
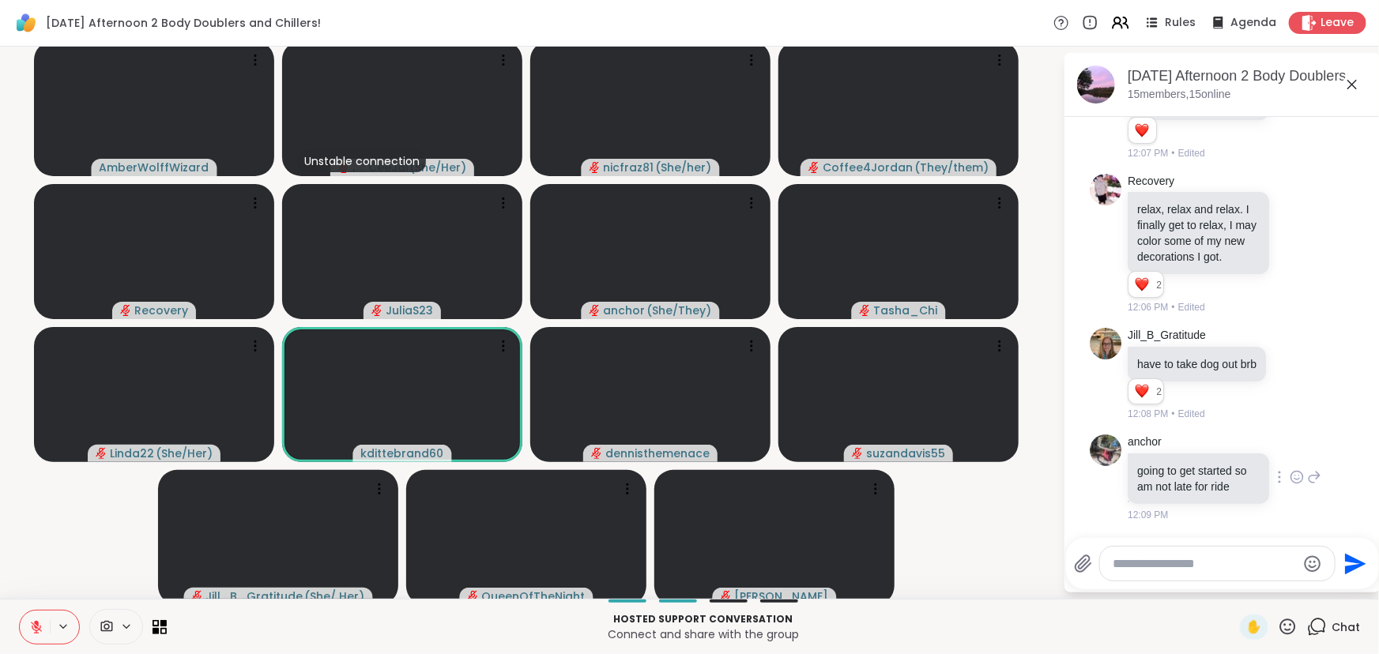
click at [1289, 469] on icon at bounding box center [1296, 477] width 14 height 16
click at [1281, 436] on button "Select Reaction: Heart" at bounding box center [1297, 452] width 32 height 32
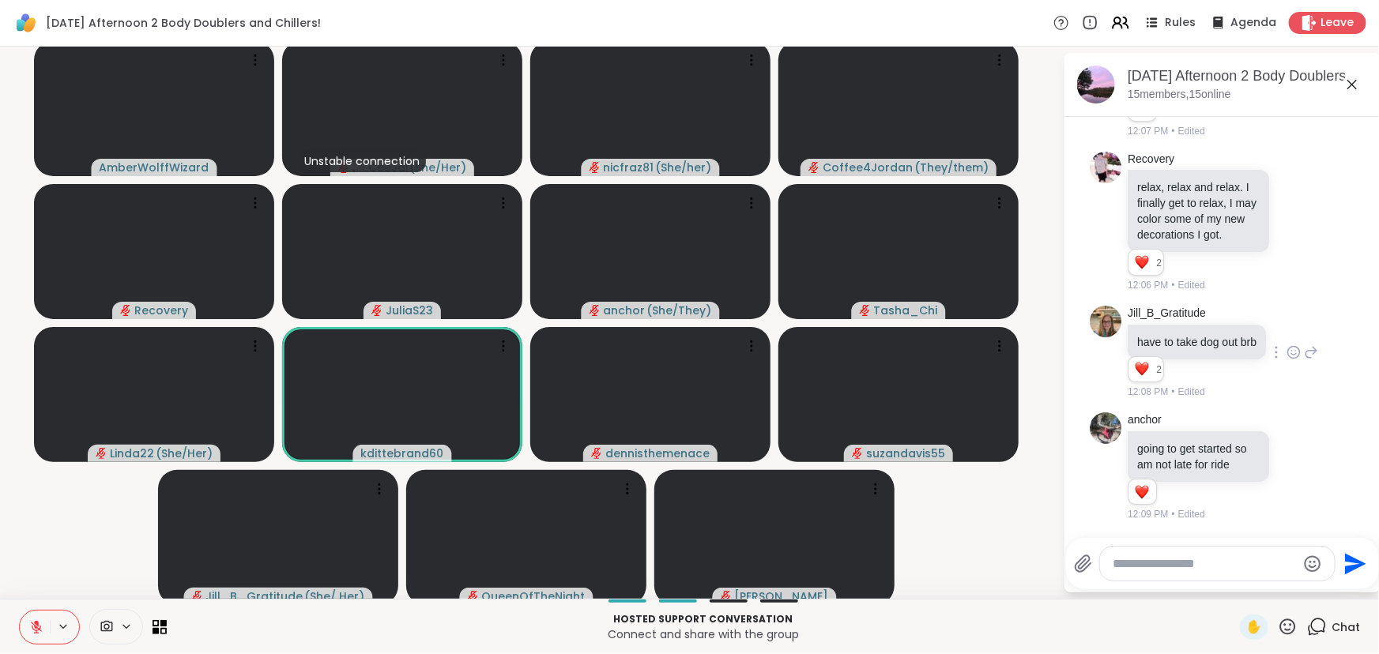
click at [1286, 344] on icon at bounding box center [1293, 352] width 14 height 16
click at [1286, 320] on div "Select Reaction: Heart" at bounding box center [1293, 327] width 14 height 14
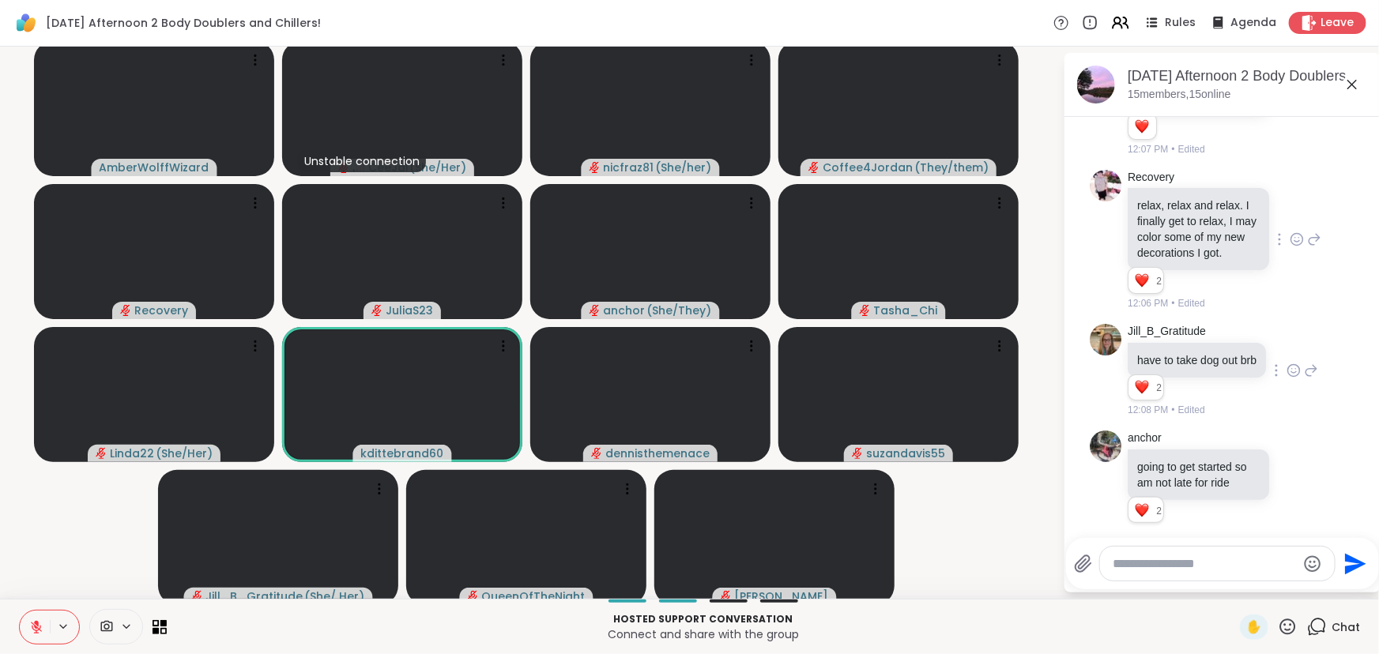
scroll to position [1640, 0]
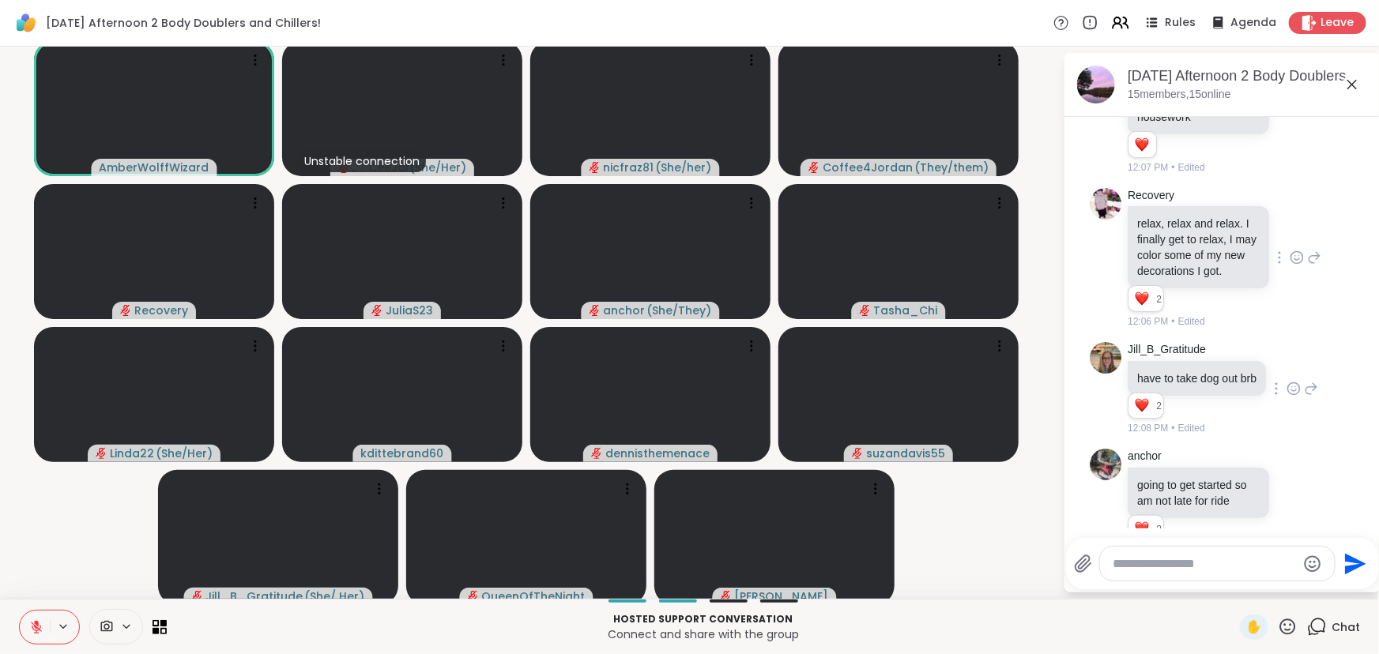
click at [1278, 267] on div at bounding box center [1296, 257] width 49 height 19
click at [1289, 265] on icon at bounding box center [1296, 258] width 14 height 16
click at [1289, 239] on div "Select Reaction: Heart" at bounding box center [1296, 232] width 14 height 14
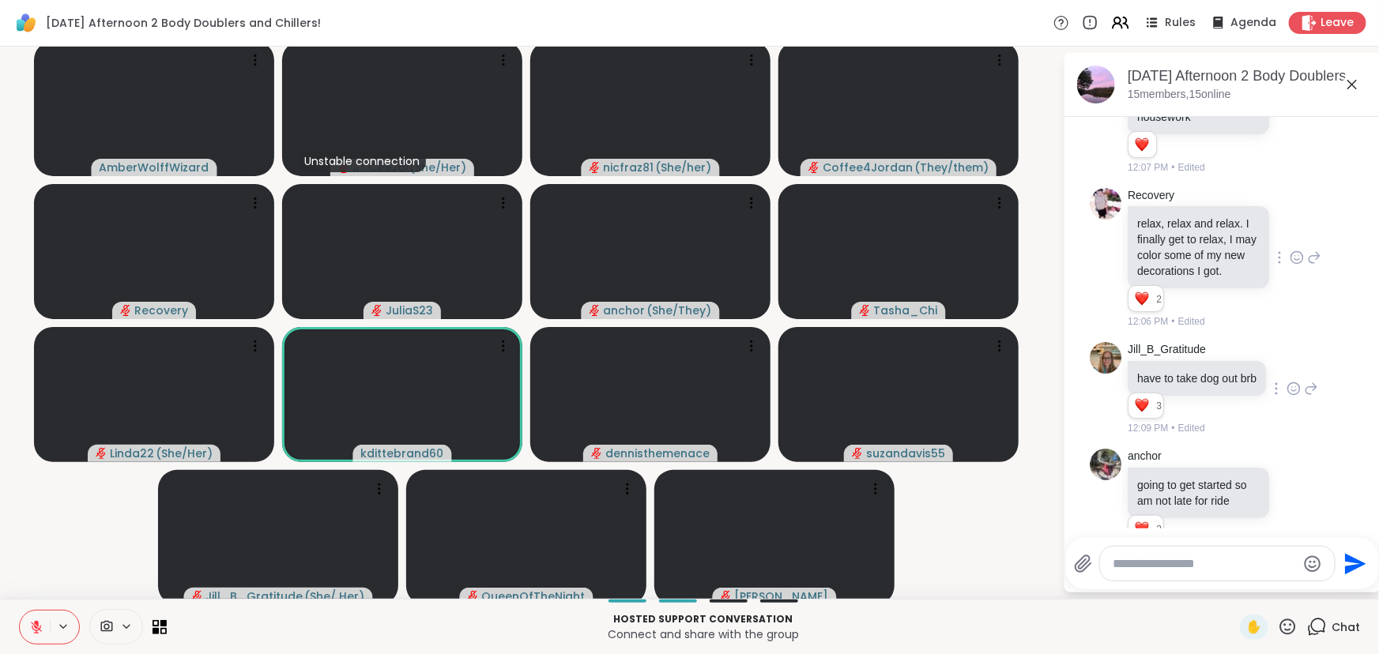
click at [1289, 265] on icon at bounding box center [1296, 258] width 14 height 16
click at [1288, 240] on span "❤️" at bounding box center [1296, 232] width 16 height 16
click at [1289, 265] on icon at bounding box center [1296, 258] width 14 height 16
click at [1288, 240] on span "❤️" at bounding box center [1296, 232] width 16 height 16
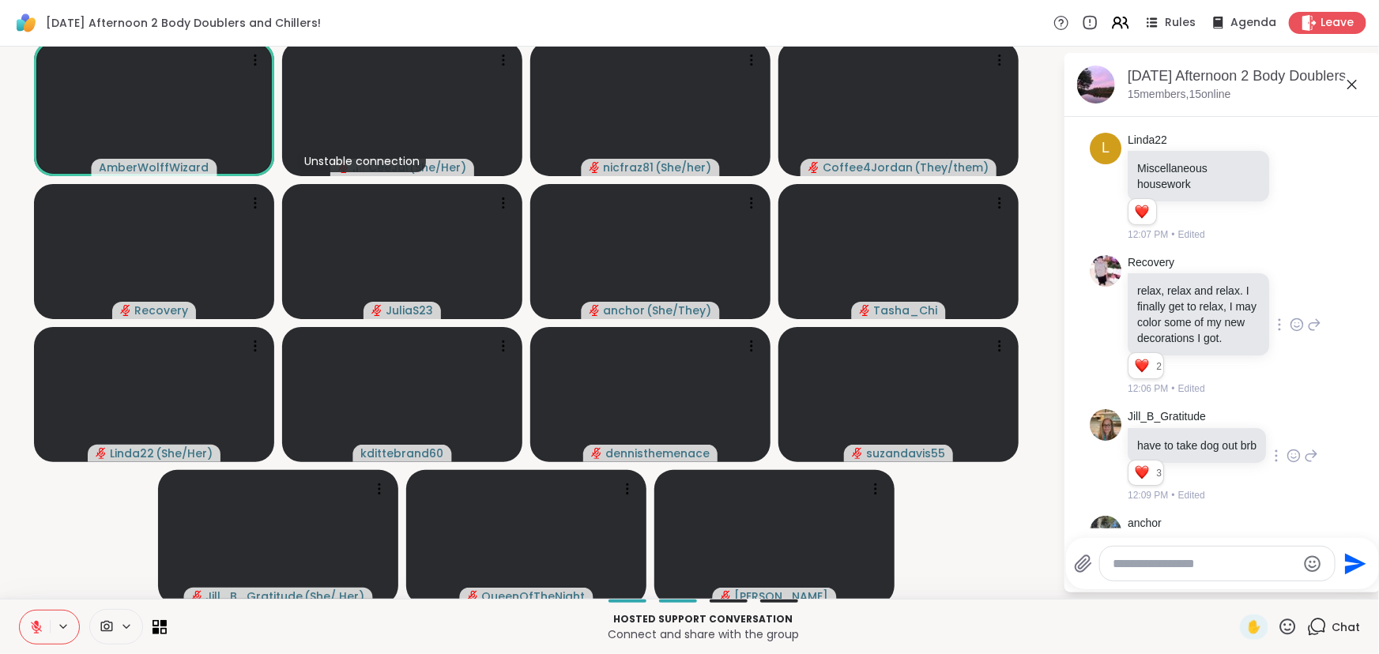
scroll to position [1568, 0]
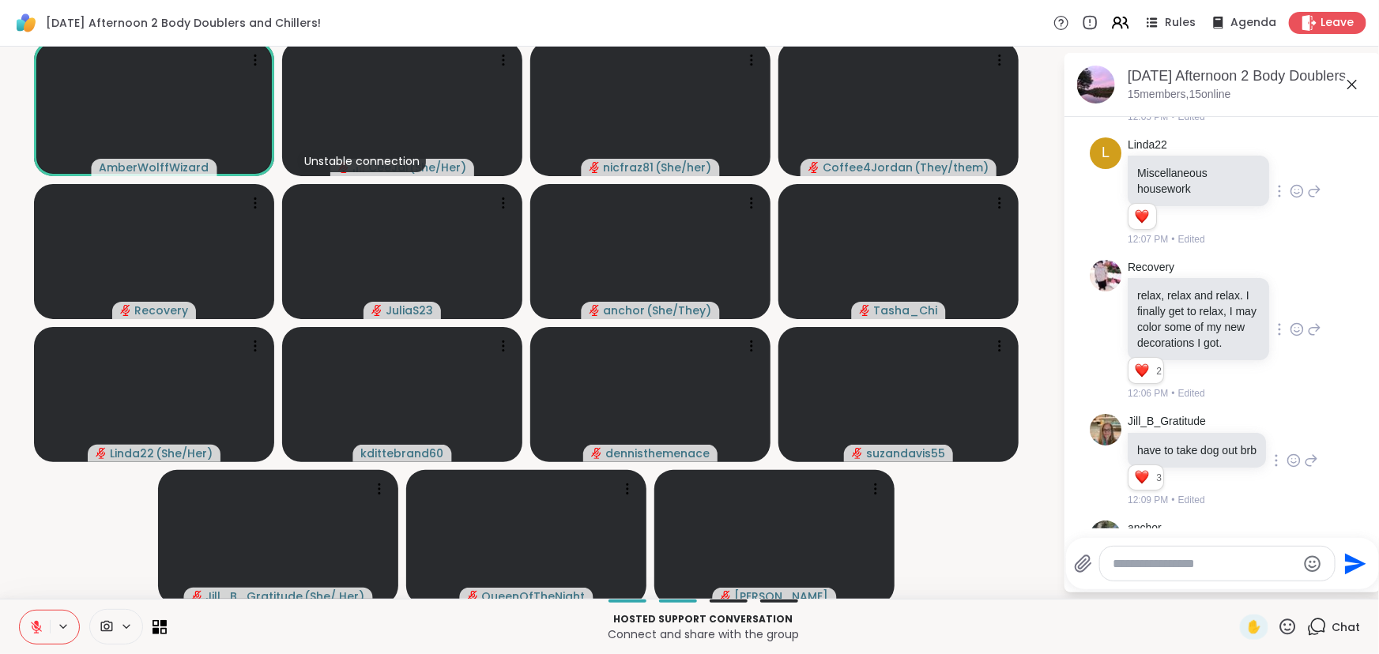
click at [1289, 199] on icon at bounding box center [1296, 191] width 14 height 16
click at [1288, 174] on span "❤️" at bounding box center [1296, 166] width 16 height 16
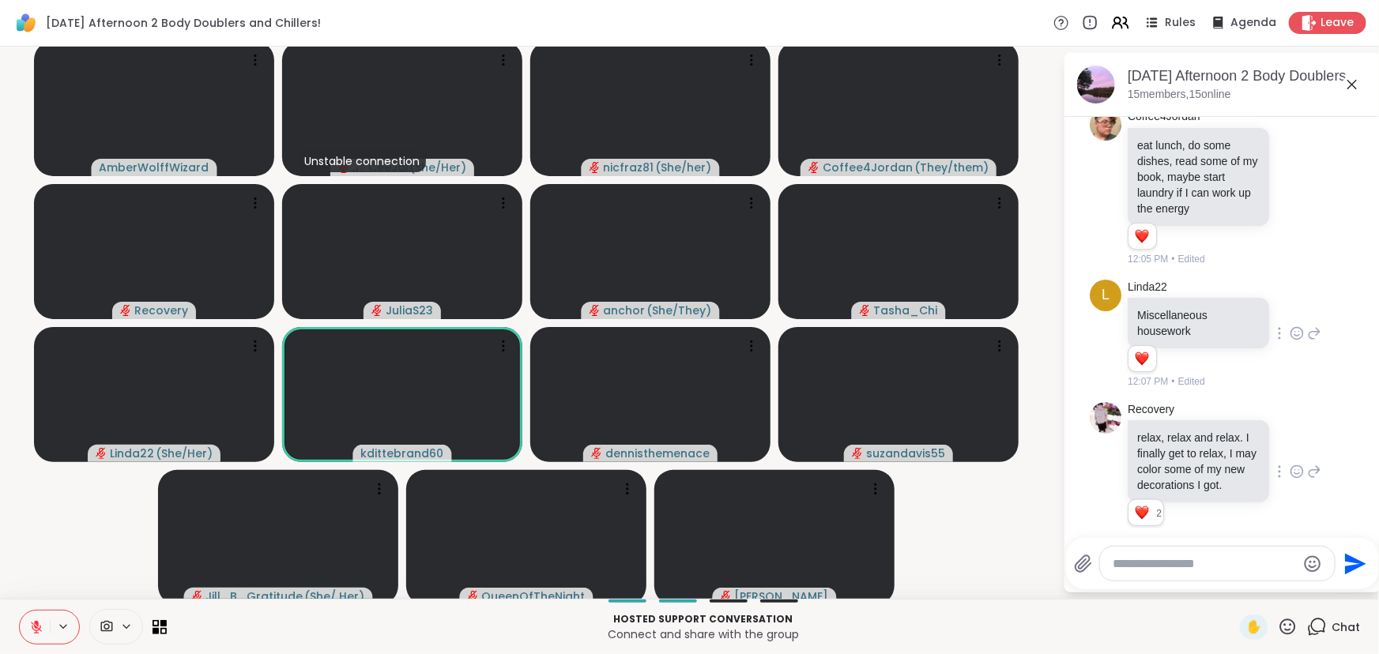
scroll to position [1424, 0]
click at [1289, 197] on icon at bounding box center [1296, 189] width 14 height 16
click at [1288, 171] on span "❤️" at bounding box center [1296, 164] width 16 height 16
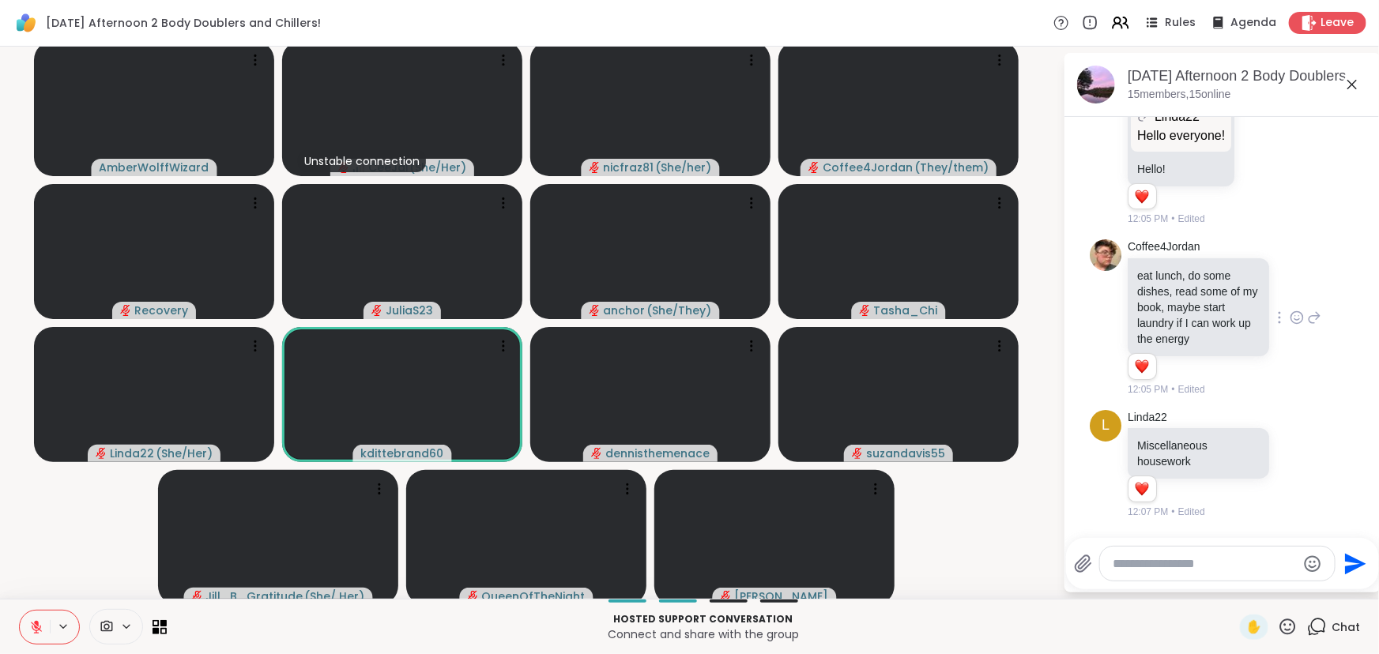
scroll to position [1281, 0]
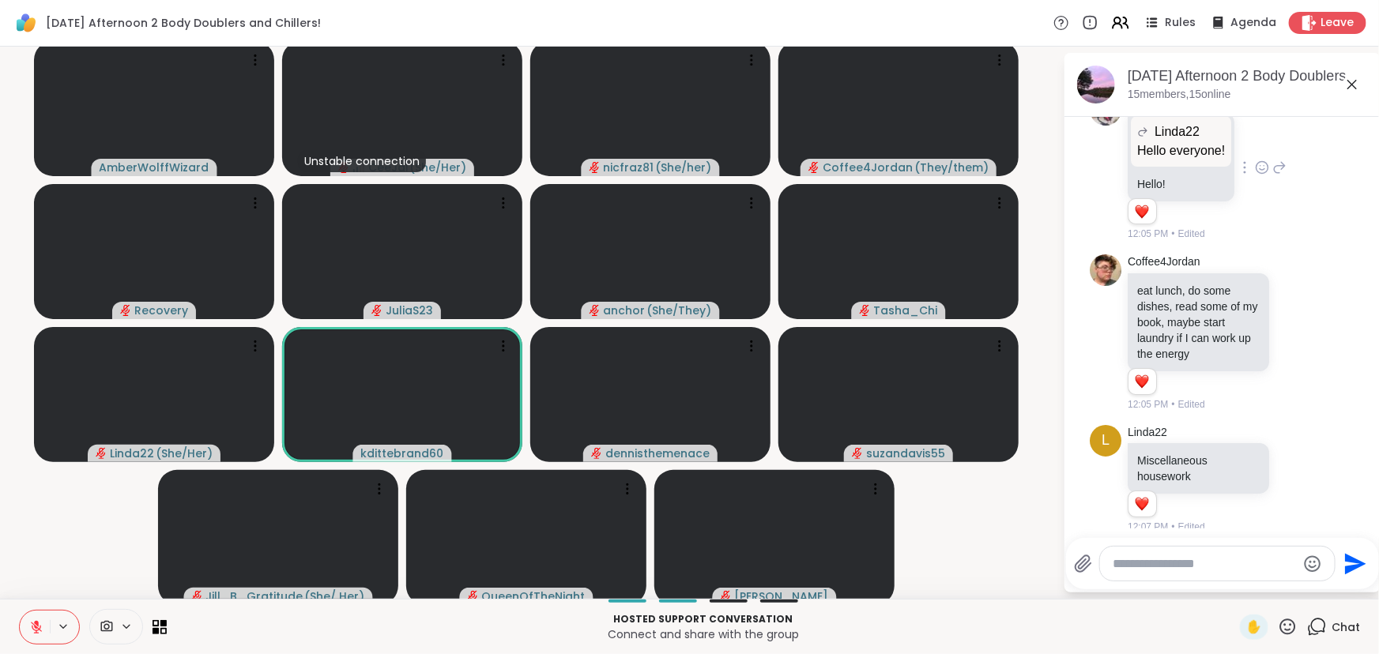
click at [1255, 175] on icon at bounding box center [1262, 168] width 14 height 16
click at [1254, 150] on span "❤️" at bounding box center [1262, 142] width 16 height 16
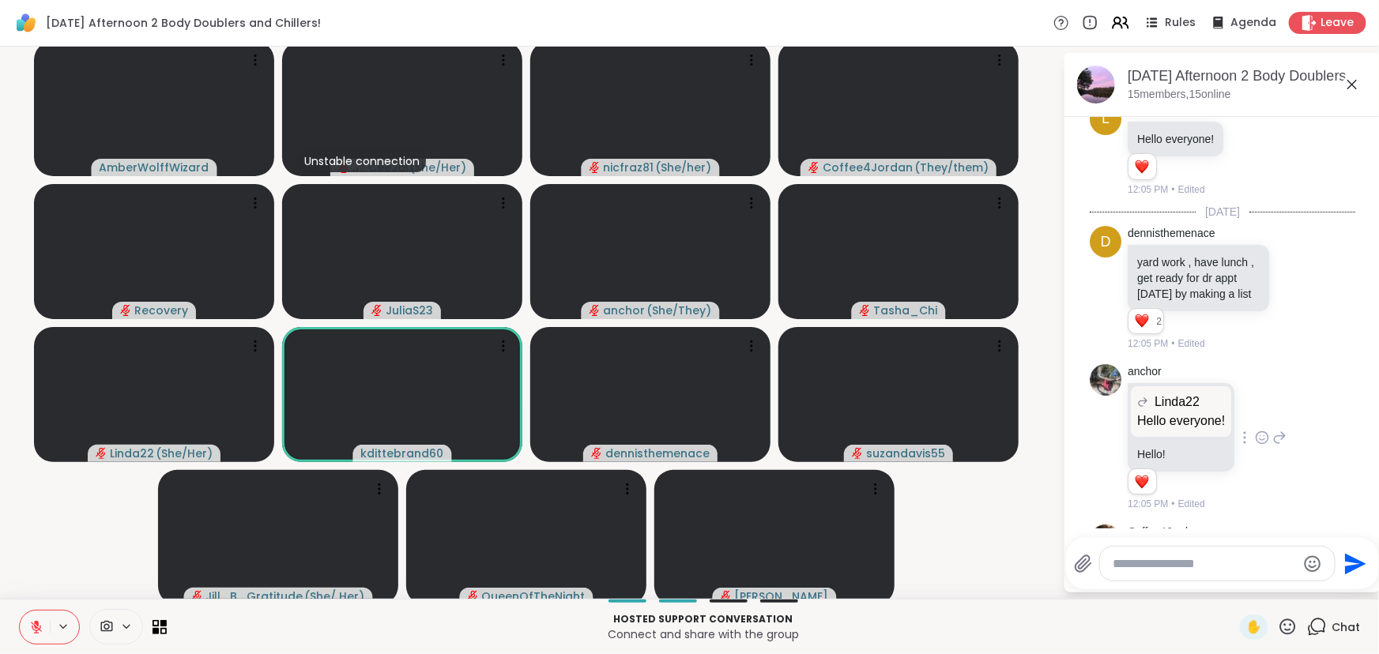
scroll to position [994, 0]
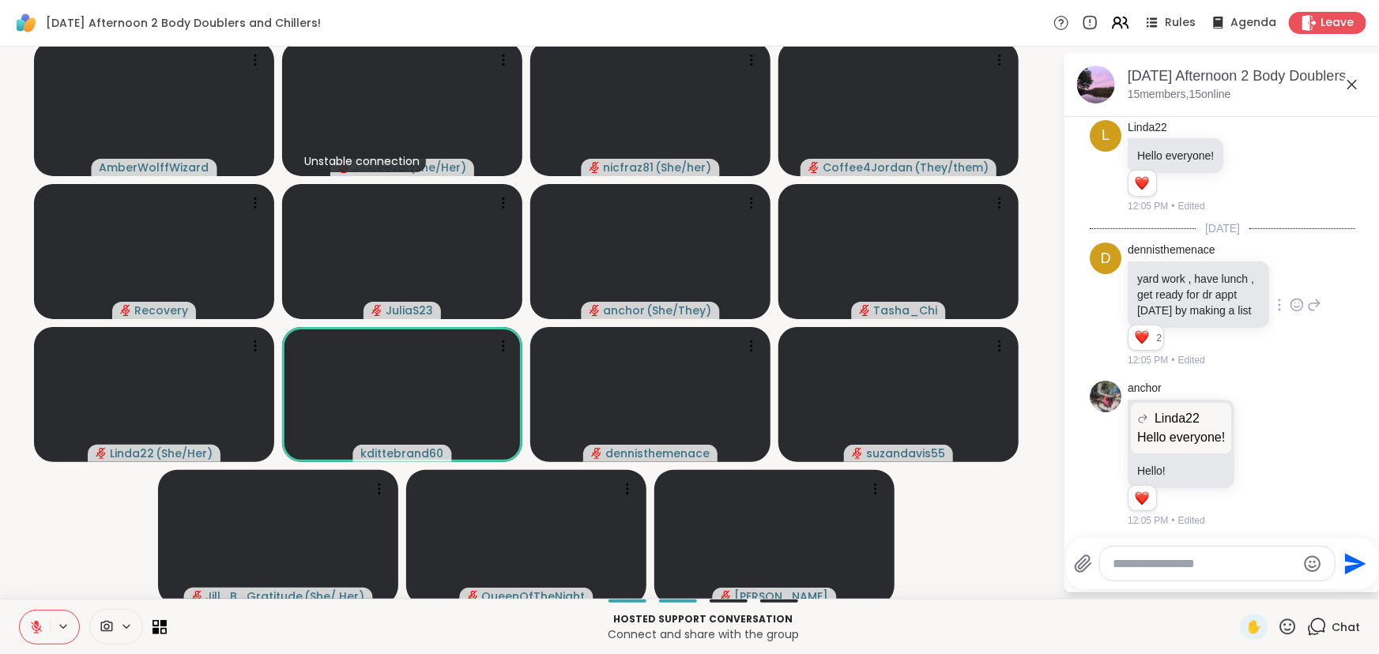
click at [1289, 313] on icon at bounding box center [1296, 305] width 14 height 16
click at [1288, 288] on span "❤️" at bounding box center [1296, 280] width 16 height 16
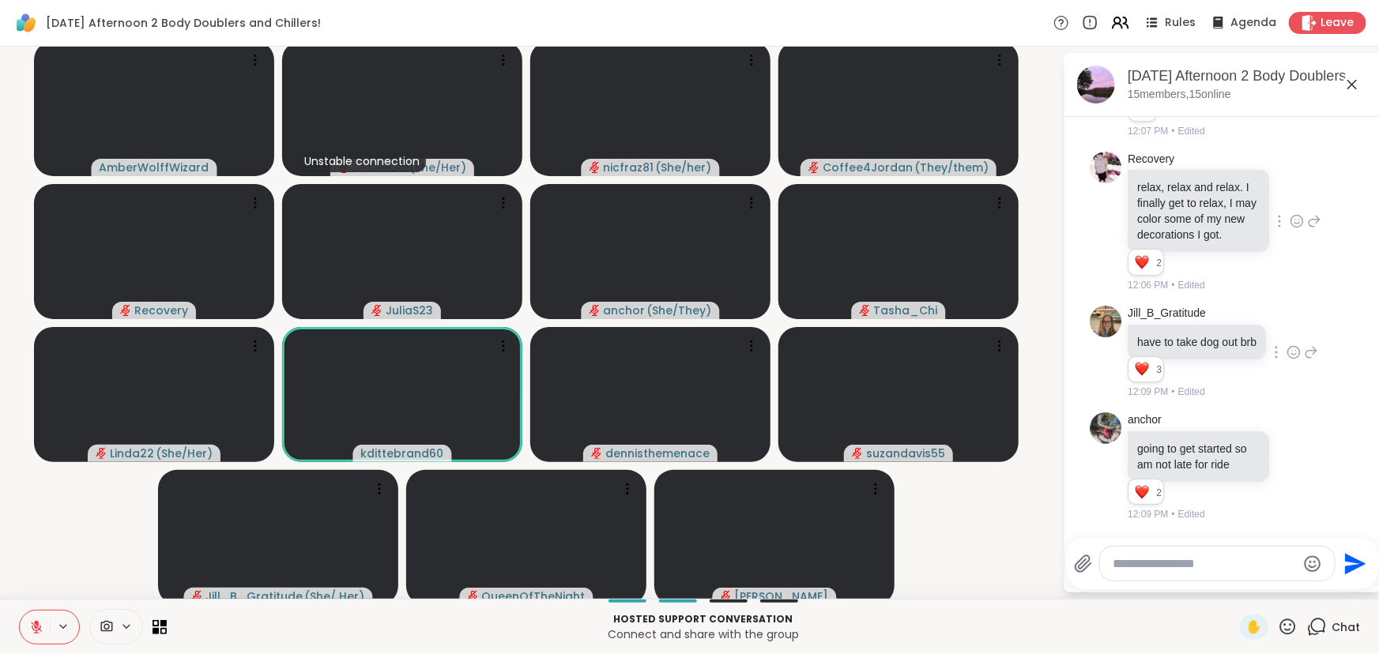
scroll to position [1784, 0]
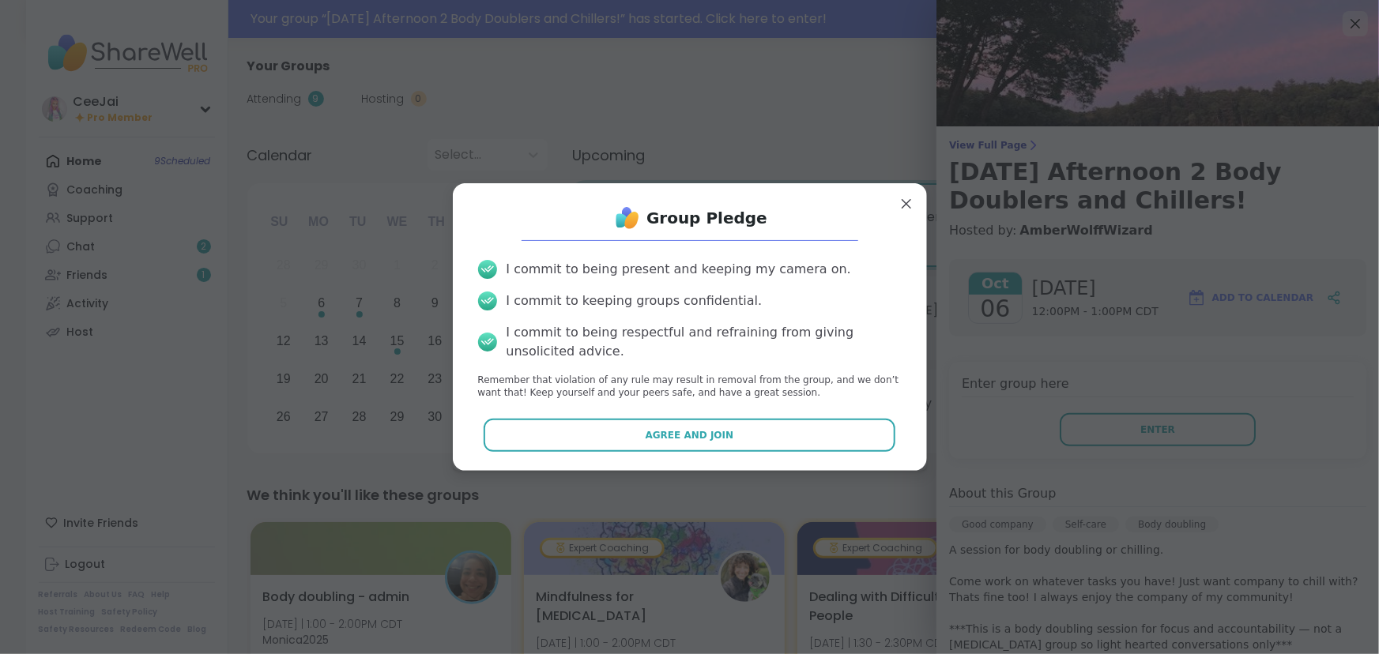
click at [681, 434] on span "Agree and Join" at bounding box center [689, 435] width 88 height 14
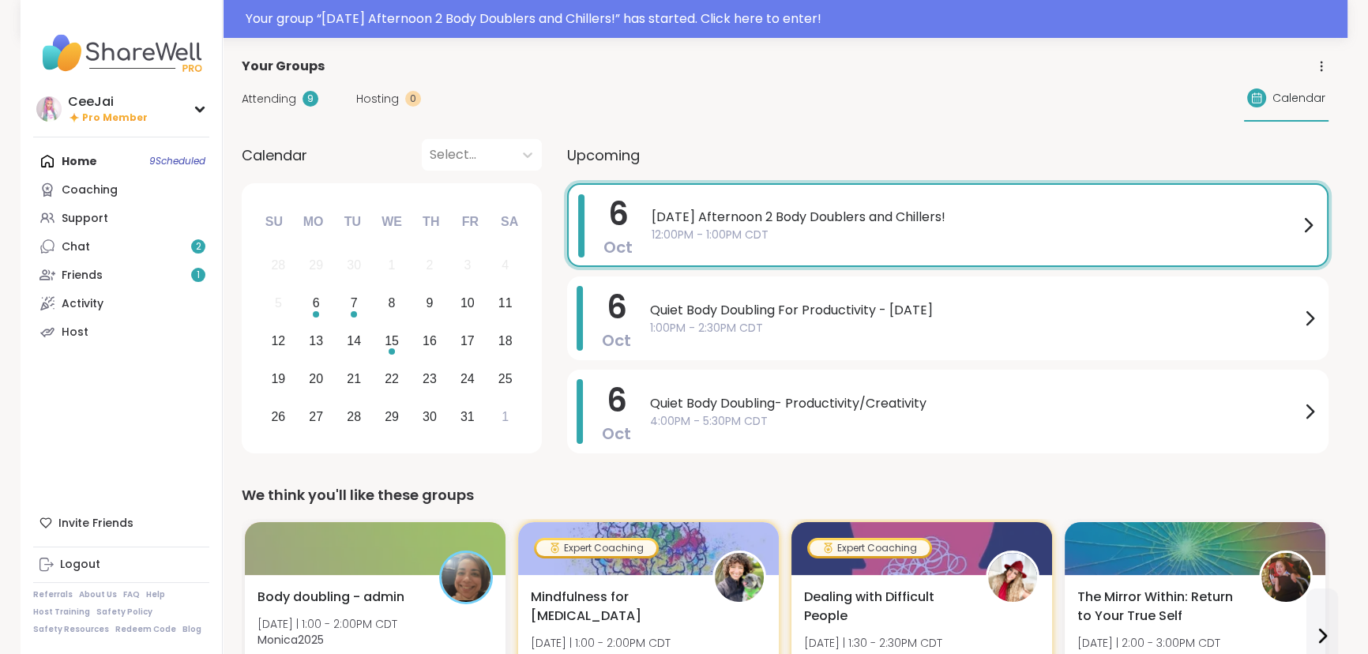
click at [822, 231] on span "12:00PM - 1:00PM CDT" at bounding box center [975, 235] width 647 height 17
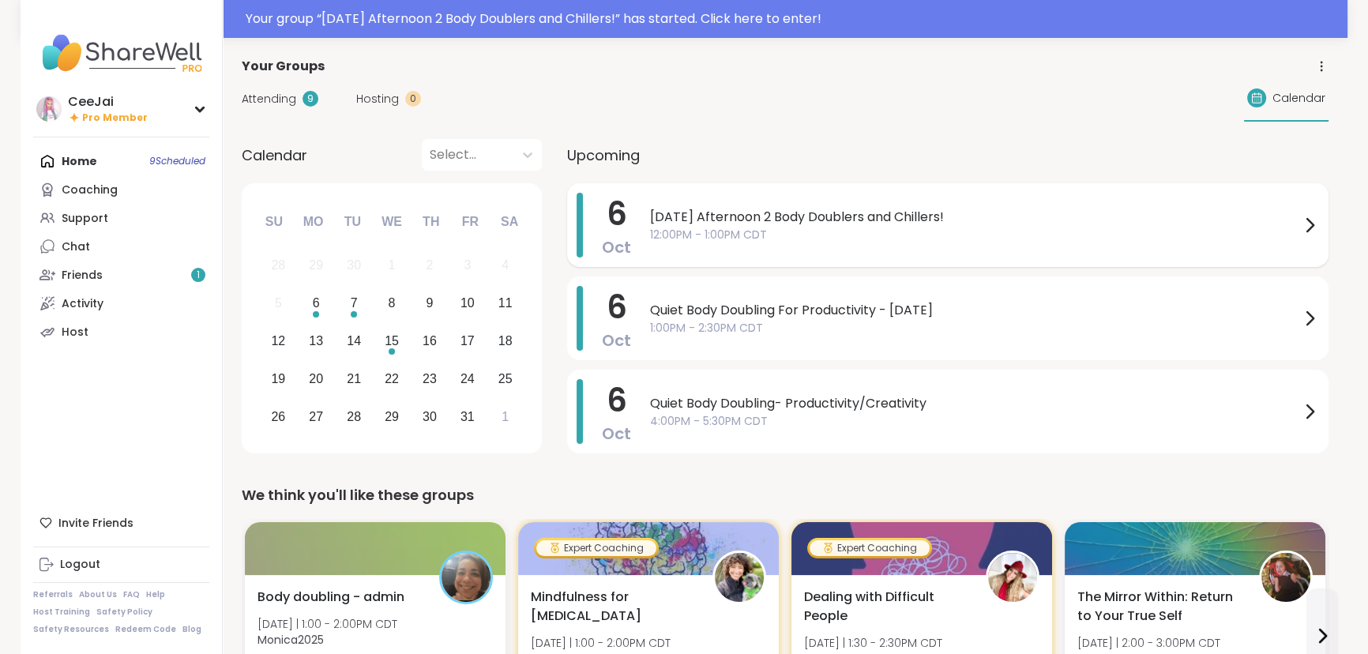
click at [805, 246] on div "[DATE] Afternoon 2 Body Doublers and Chillers! 12:00PM - 1:00PM CDT" at bounding box center [984, 225] width 669 height 65
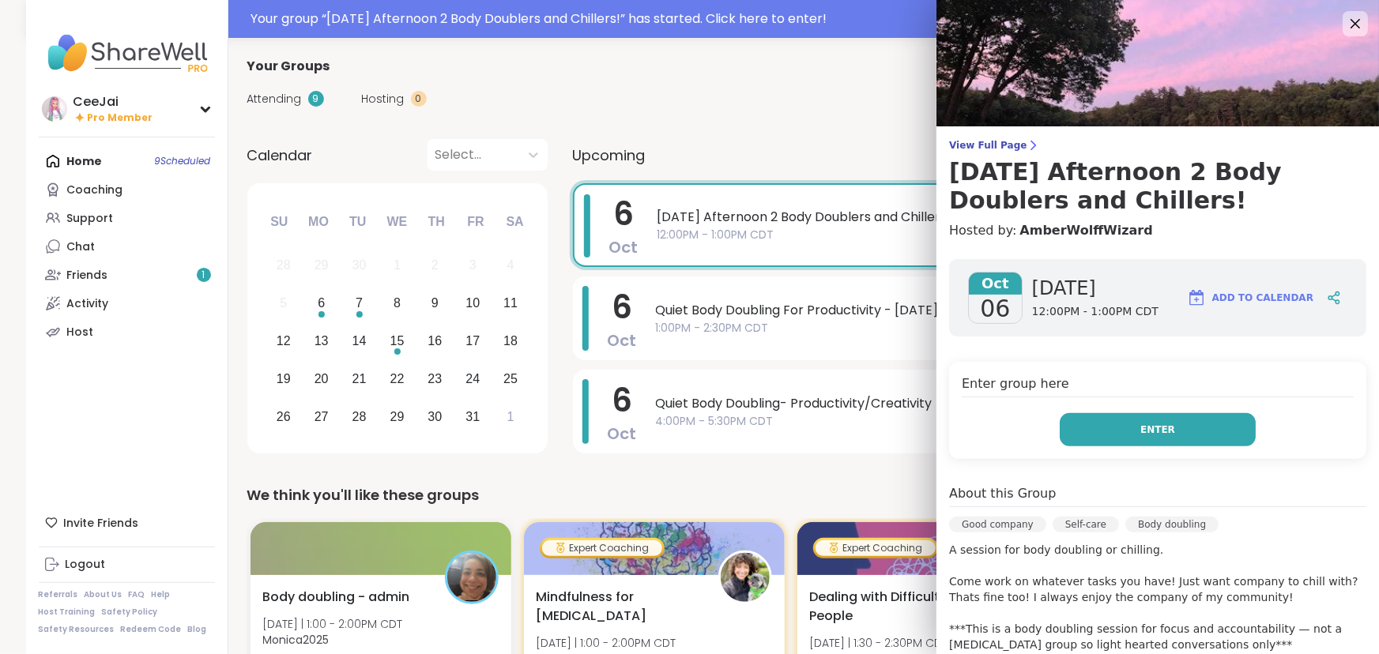
click at [1140, 427] on span "Enter" at bounding box center [1157, 430] width 35 height 14
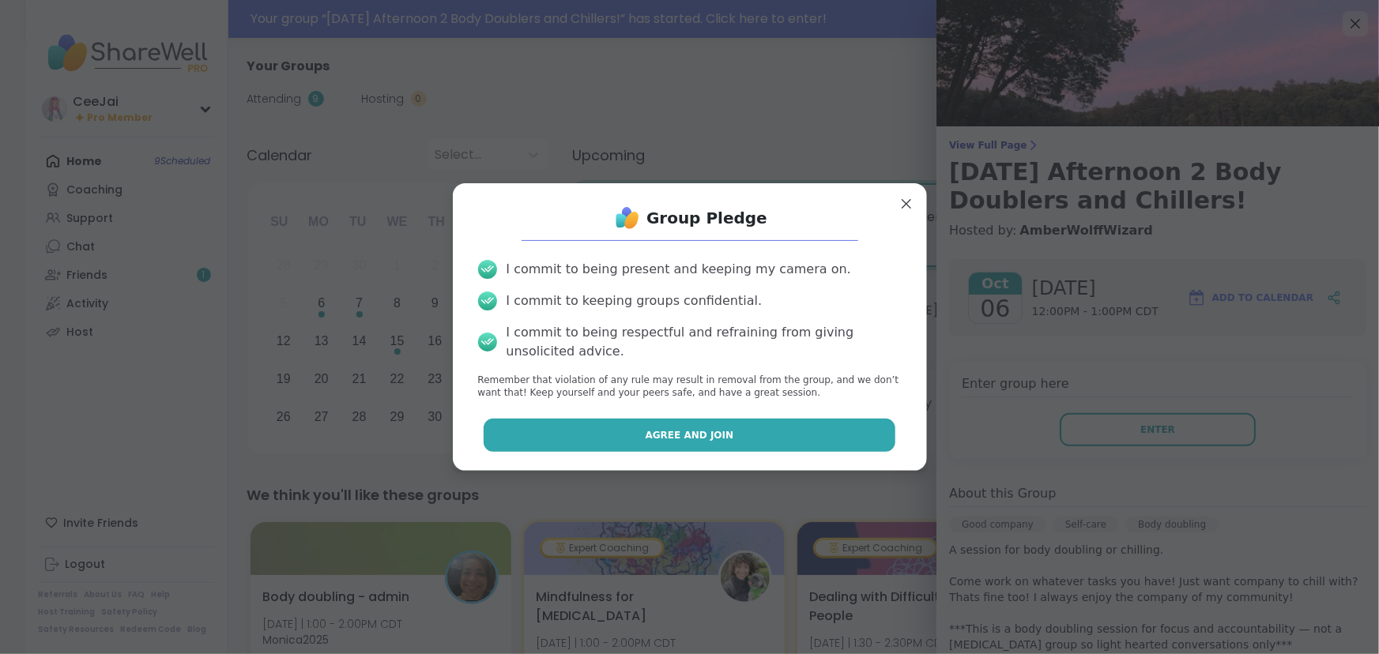
click at [683, 431] on span "Agree and Join" at bounding box center [689, 435] width 88 height 14
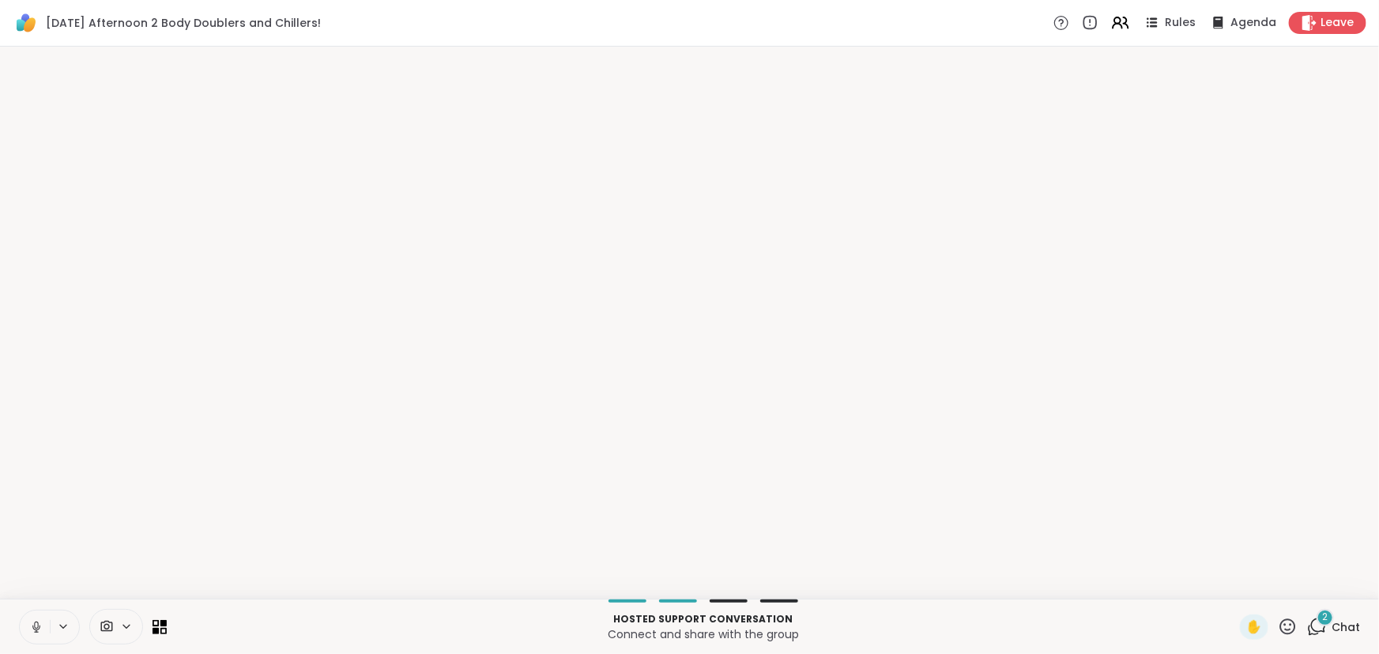
click at [36, 626] on icon at bounding box center [36, 627] width 14 height 14
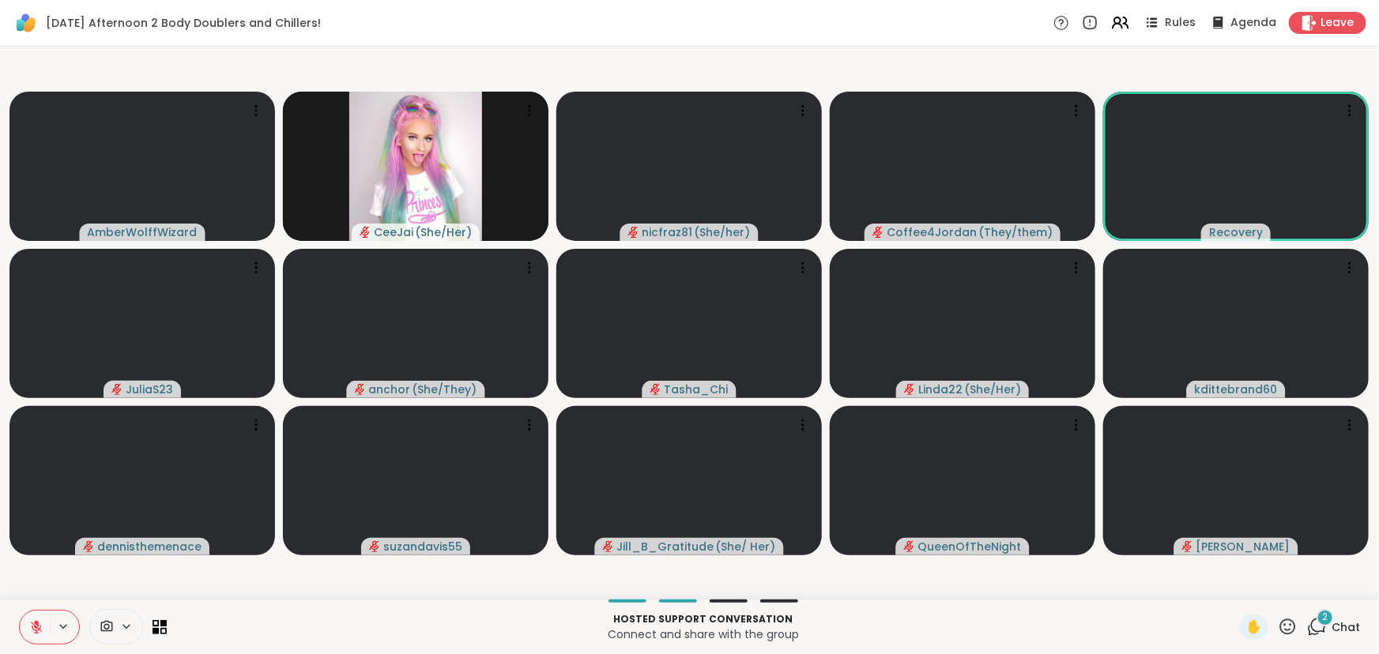
click at [1331, 621] on span "Chat" at bounding box center [1345, 627] width 28 height 16
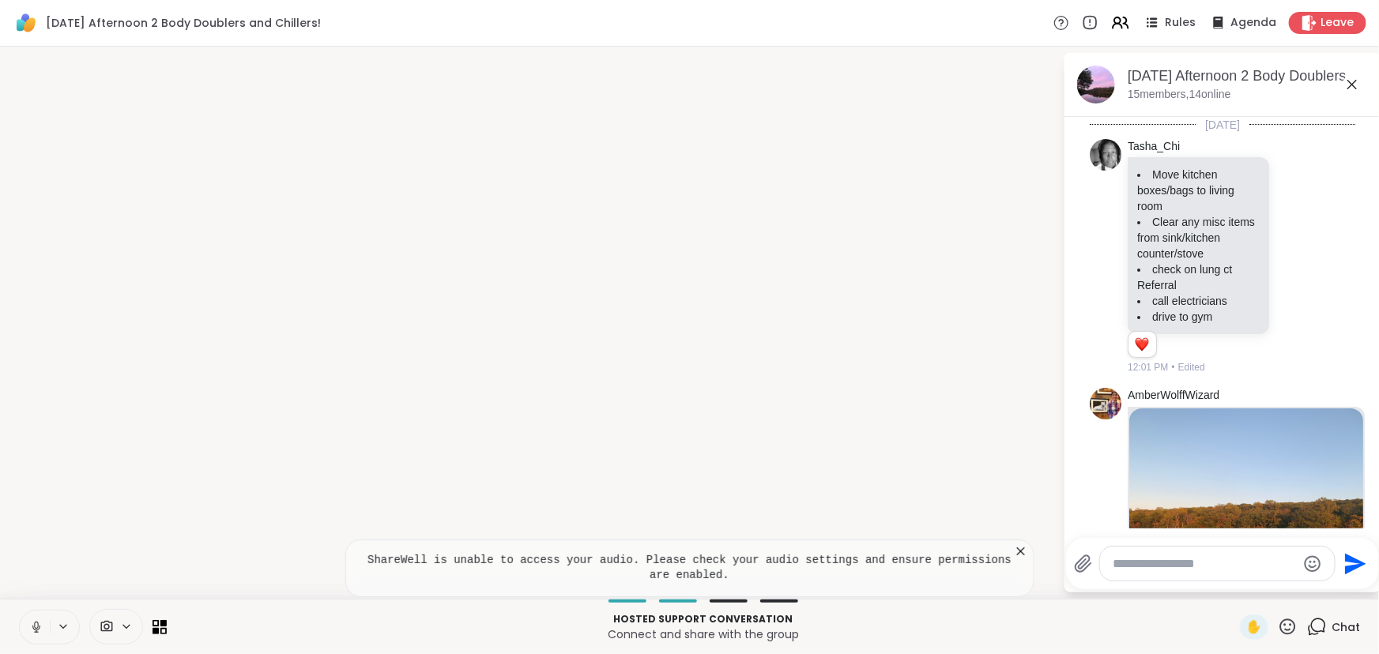
scroll to position [2398, 0]
